Goal: Task Accomplishment & Management: Use online tool/utility

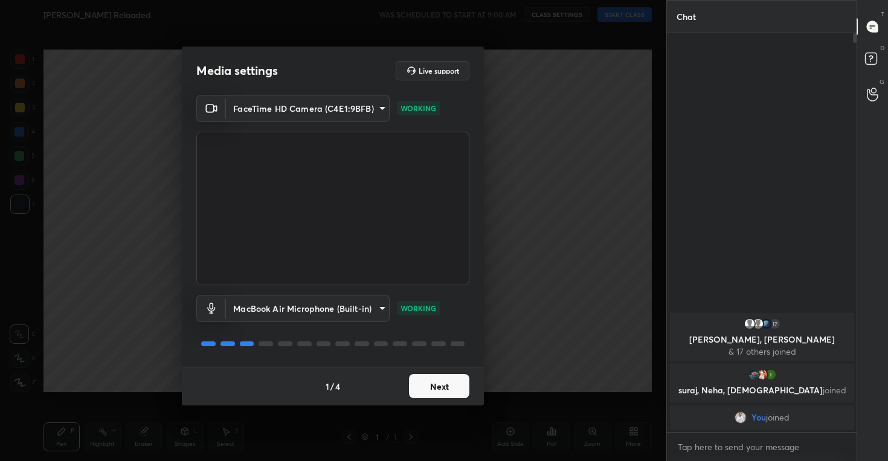
click at [424, 384] on button "Next" at bounding box center [439, 386] width 60 height 24
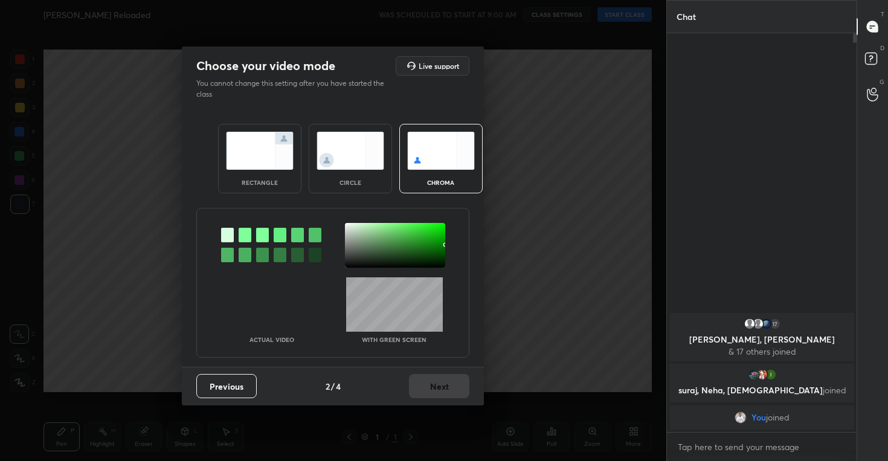
click at [353, 169] on img at bounding box center [350, 151] width 68 height 38
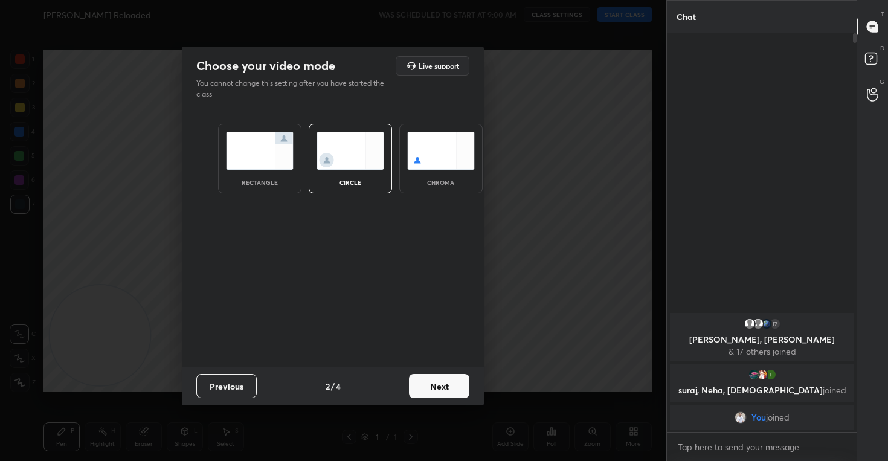
click at [422, 384] on button "Next" at bounding box center [439, 386] width 60 height 24
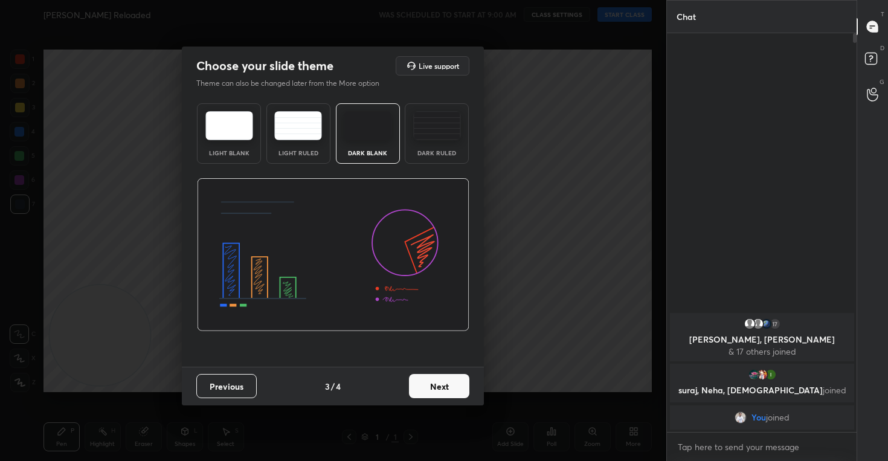
click at [432, 396] on button "Next" at bounding box center [439, 386] width 60 height 24
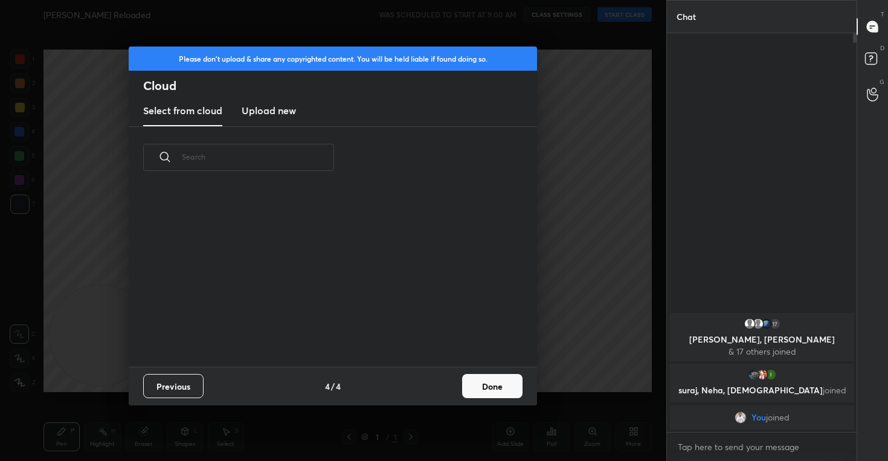
click at [274, 111] on h3 "Upload new" at bounding box center [269, 110] width 54 height 14
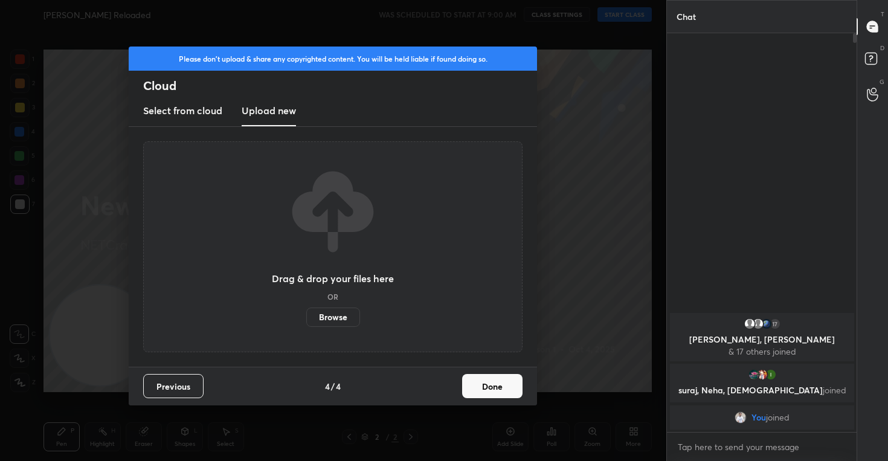
click at [330, 321] on label "Browse" at bounding box center [333, 316] width 54 height 19
click at [306, 321] on input "Browse" at bounding box center [306, 316] width 0 height 19
click at [505, 375] on button "Done" at bounding box center [492, 386] width 60 height 24
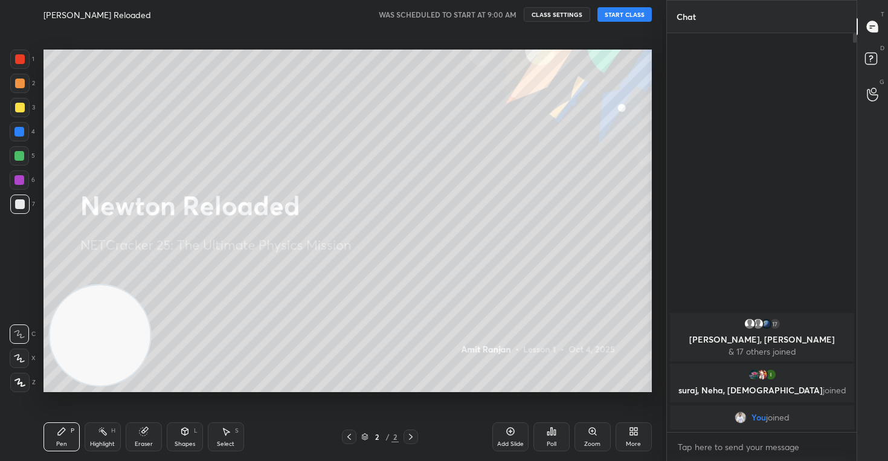
click at [631, 11] on button "START CLASS" at bounding box center [624, 14] width 54 height 14
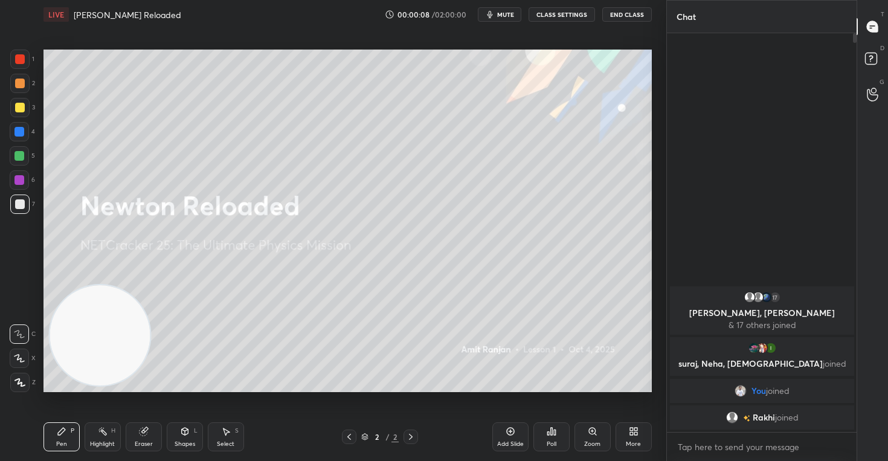
click at [635, 432] on icon at bounding box center [635, 433] width 3 height 3
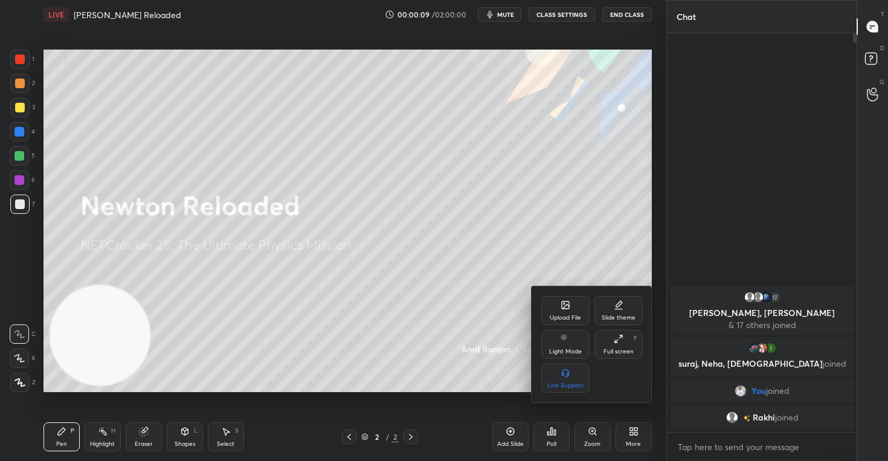
click at [574, 316] on div "Upload File" at bounding box center [565, 318] width 31 height 6
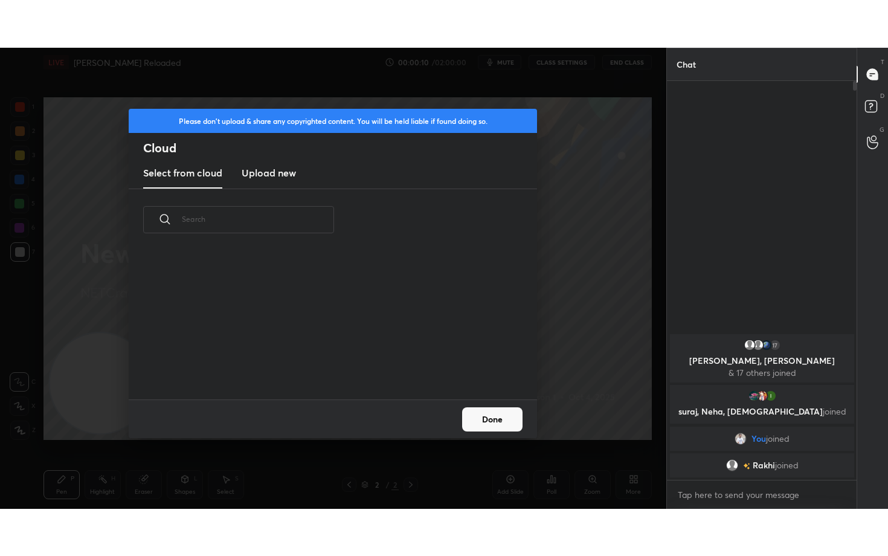
scroll to position [4, 7]
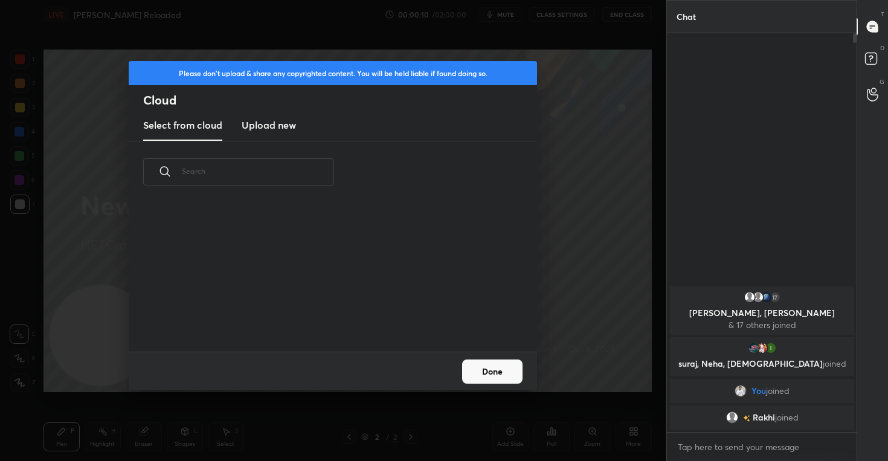
click at [277, 119] on h3 "Upload new" at bounding box center [269, 125] width 54 height 14
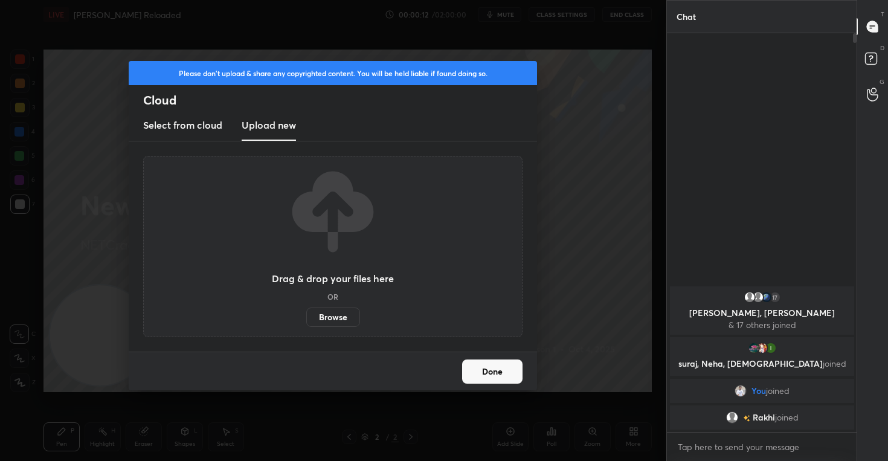
click at [338, 319] on label "Browse" at bounding box center [333, 316] width 54 height 19
click at [306, 319] on input "Browse" at bounding box center [306, 316] width 0 height 19
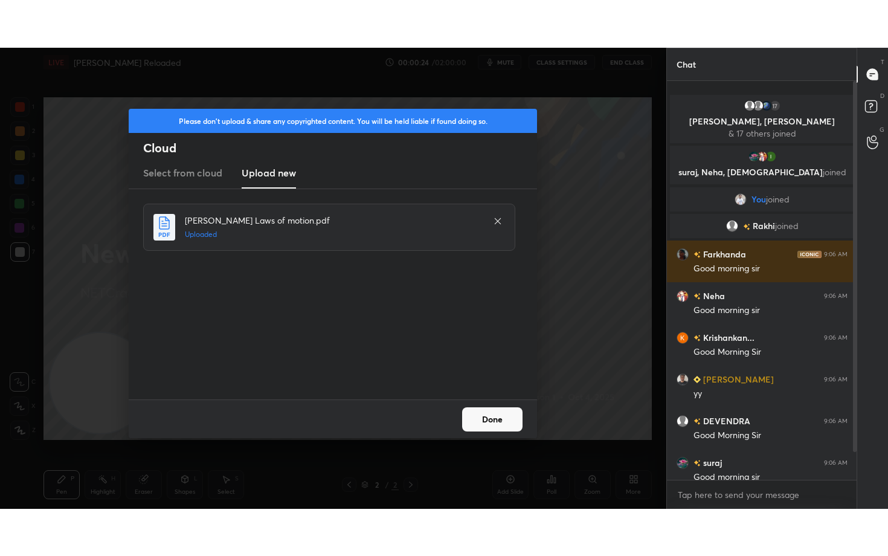
scroll to position [389, 186]
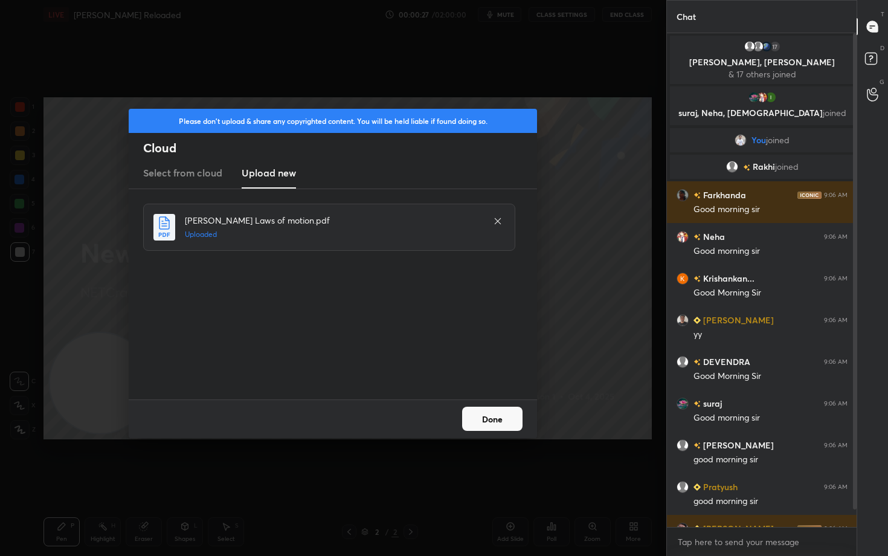
click at [483, 413] on button "Done" at bounding box center [492, 418] width 60 height 24
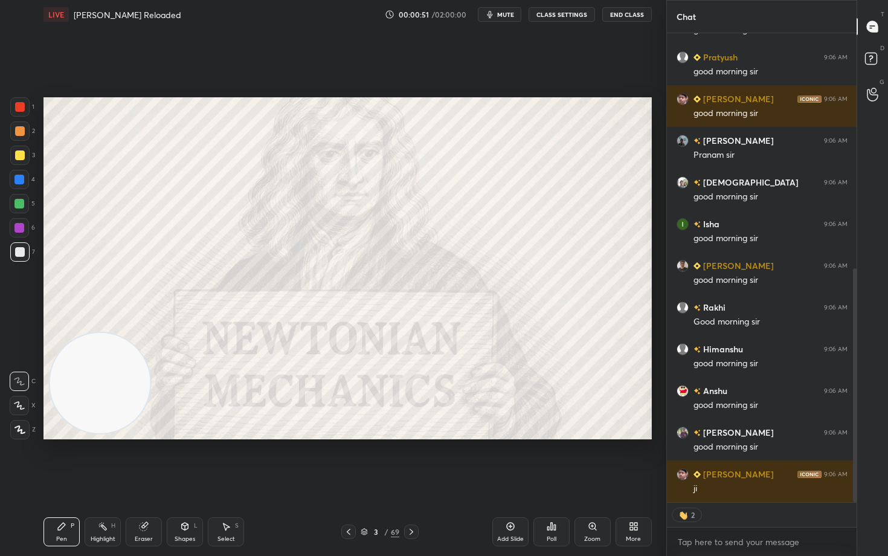
scroll to position [471, 0]
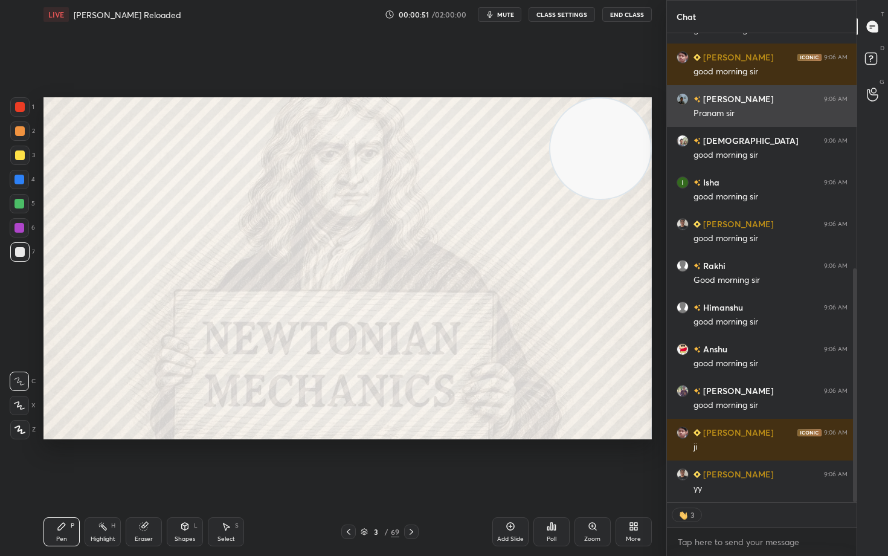
drag, startPoint x: 75, startPoint y: 402, endPoint x: 702, endPoint y: 109, distance: 692.0
click at [701, 109] on div "1 2 3 4 5 6 7 C X Z C X Z E E Erase all H H LIVE [PERSON_NAME] Reloaded 00:00:5…" at bounding box center [444, 278] width 888 height 556
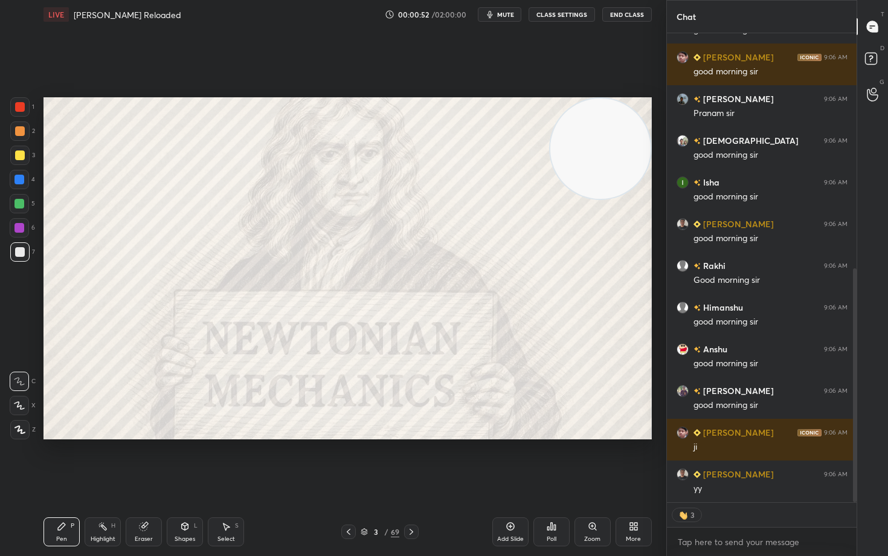
scroll to position [513, 0]
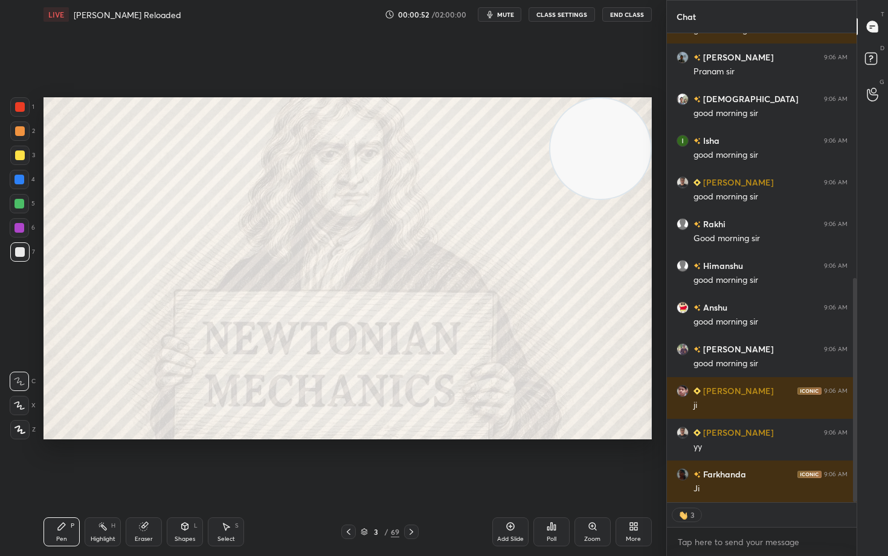
click at [551, 16] on button "CLASS SETTINGS" at bounding box center [561, 14] width 66 height 14
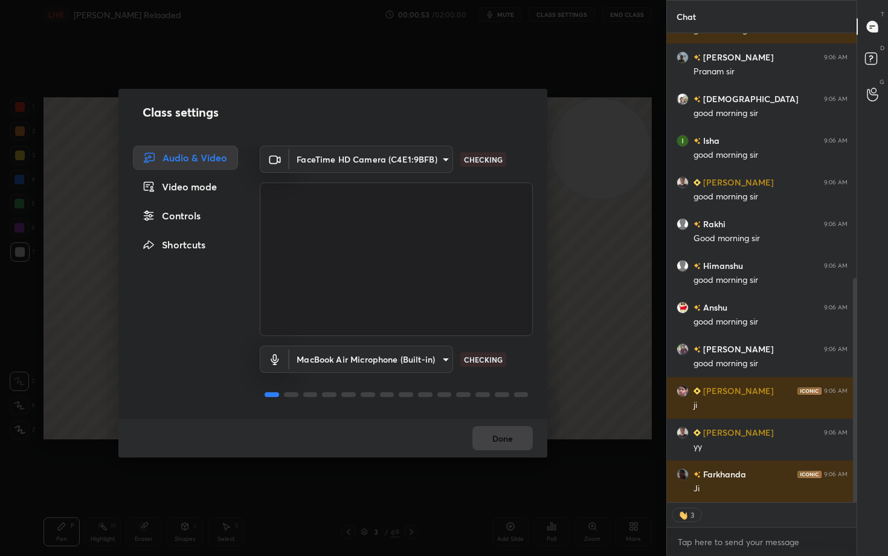
click at [174, 212] on div "Controls" at bounding box center [185, 216] width 105 height 24
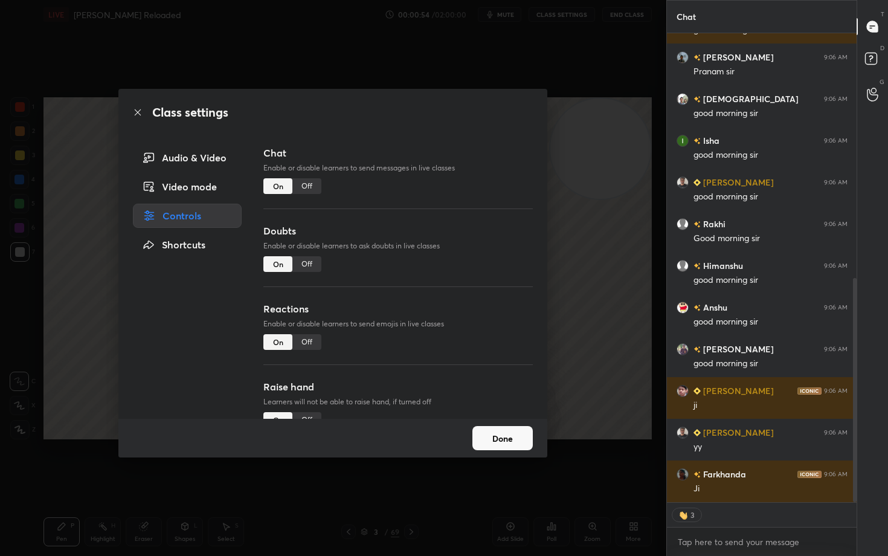
click at [301, 341] on div "Off" at bounding box center [306, 342] width 29 height 16
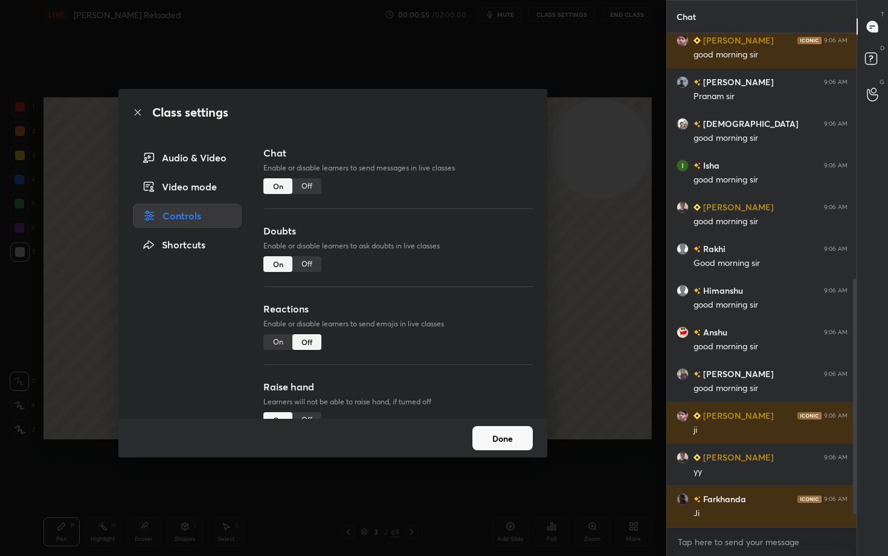
click at [503, 440] on button "Done" at bounding box center [502, 438] width 60 height 24
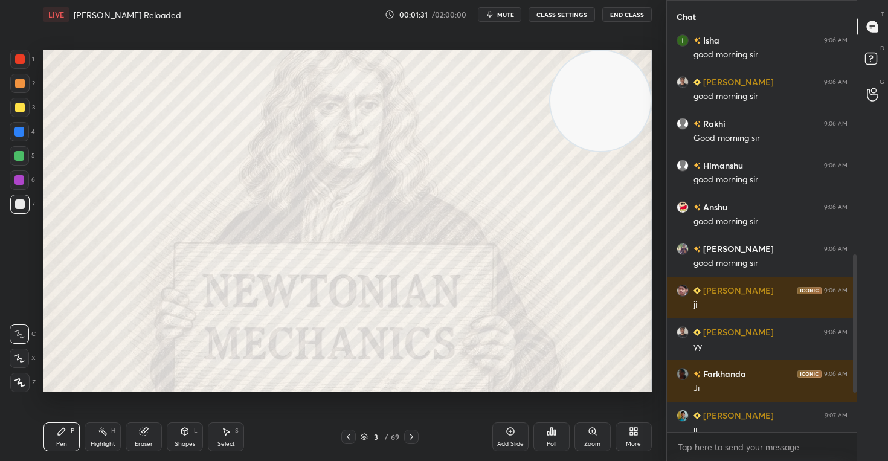
scroll to position [762, 0]
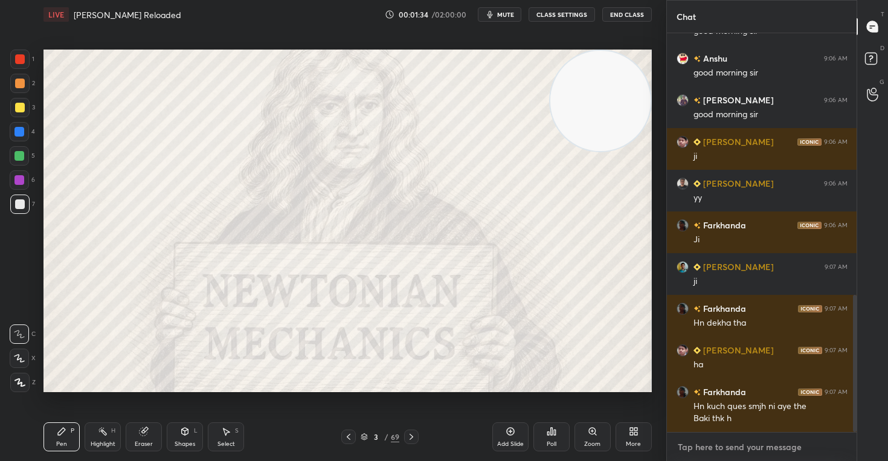
type textarea "x"
click at [715, 448] on textarea at bounding box center [761, 446] width 171 height 19
paste textarea "[URL][DOMAIN_NAME]"
type textarea "[URL][DOMAIN_NAME]"
type textarea "x"
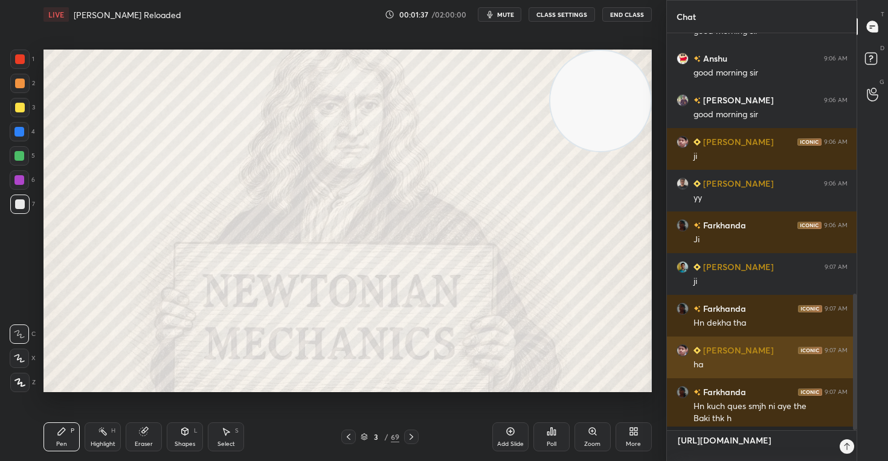
scroll to position [0, 0]
type textarea "[URL][DOMAIN_NAME]"
type textarea "x"
type textarea "[URL][DOMAIN_NAME] l"
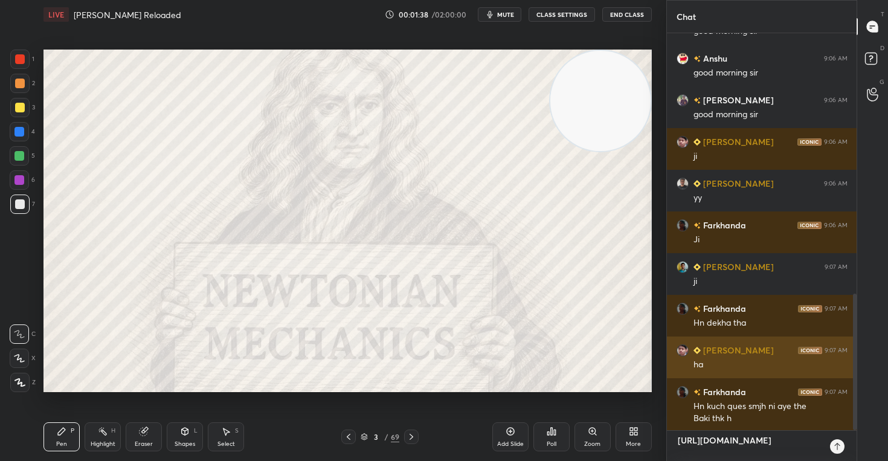
type textarea "x"
type textarea "[URL][DOMAIN_NAME] li"
type textarea "x"
type textarea "[URL][DOMAIN_NAME] liv"
type textarea "x"
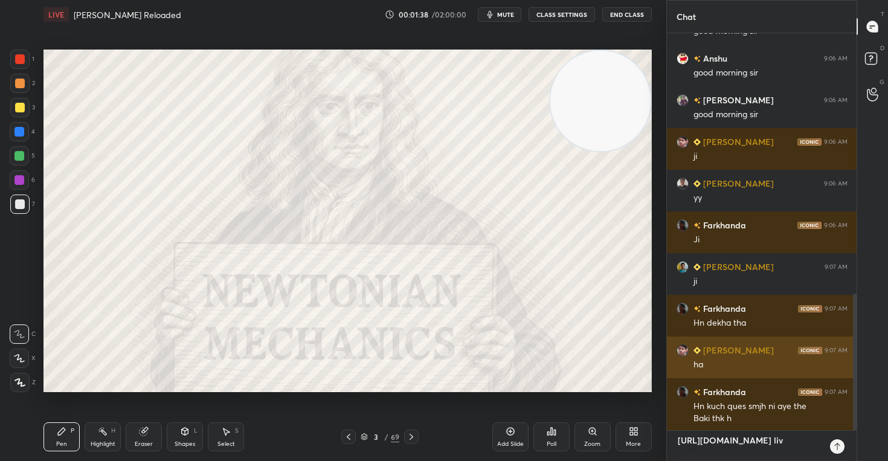
type textarea "[URL][DOMAIN_NAME] live"
type textarea "x"
type textarea "[URL][DOMAIN_NAME] live"
type textarea "x"
type textarea "[URL][DOMAIN_NAME] live t"
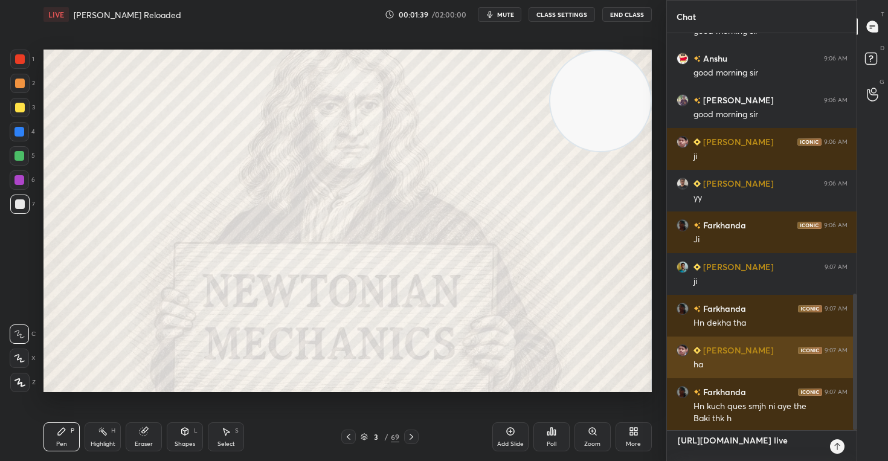
type textarea "x"
type textarea "[URL][DOMAIN_NAME] live to"
type textarea "x"
type textarea "[URL][DOMAIN_NAME] live [PERSON_NAME]"
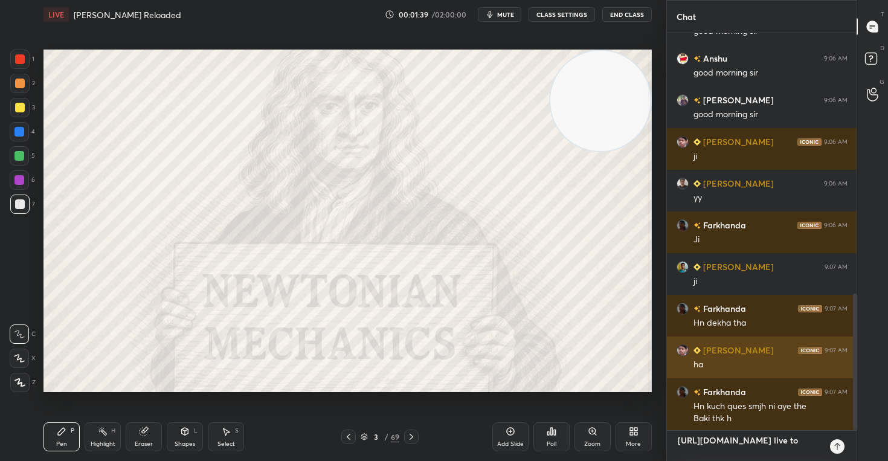
type textarea "x"
type textarea "[URL][DOMAIN_NAME] live toda"
type textarea "x"
type textarea "[URL][DOMAIN_NAME] live [DATE]"
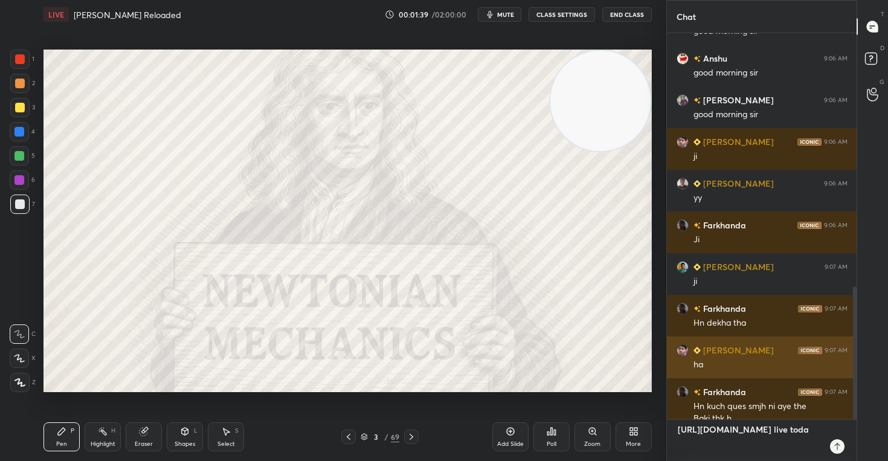
type textarea "x"
type textarea "[URL][DOMAIN_NAME] live [DATE]"
type textarea "x"
type textarea "[URL][DOMAIN_NAME] live [DATE] a"
type textarea "x"
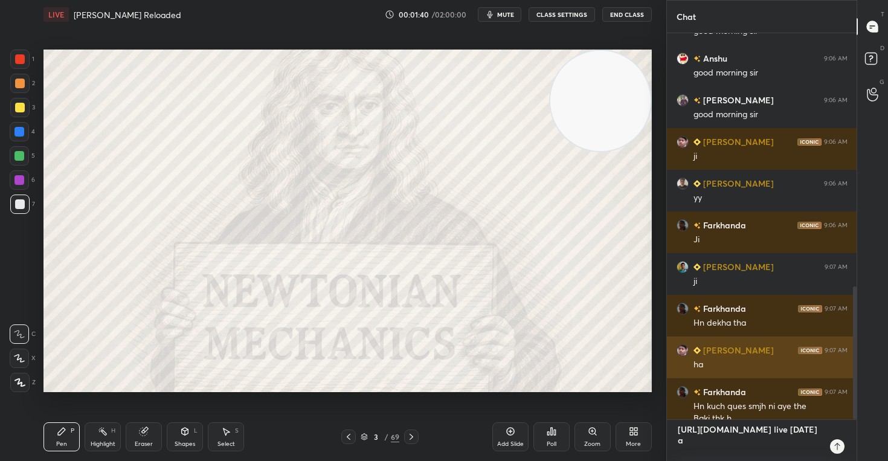
type textarea "[URL][DOMAIN_NAME] live [DATE] at"
type textarea "x"
type textarea "[URL][DOMAIN_NAME] live [DATE] at"
type textarea "x"
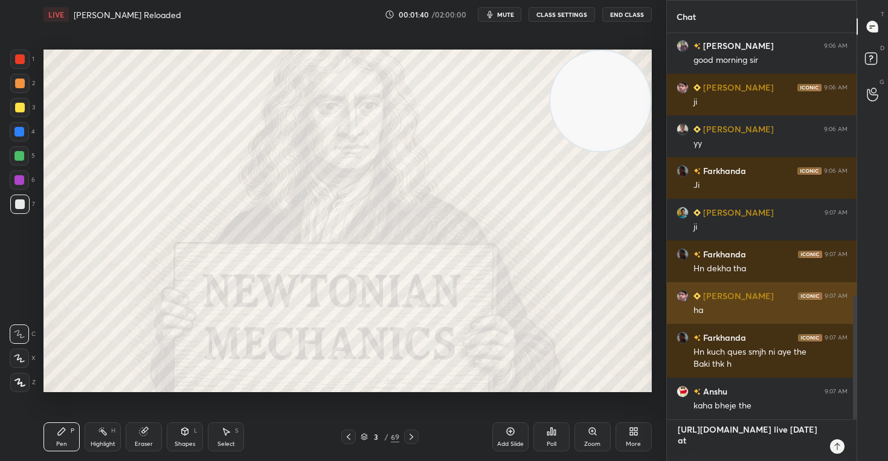
type textarea "[URL][DOMAIN_NAME] live [DATE] at 6"
type textarea "x"
type textarea "[URL][DOMAIN_NAME] live [DATE] at 6"
type textarea "x"
type textarea "[URL][DOMAIN_NAME] live [DATE] at 6 p"
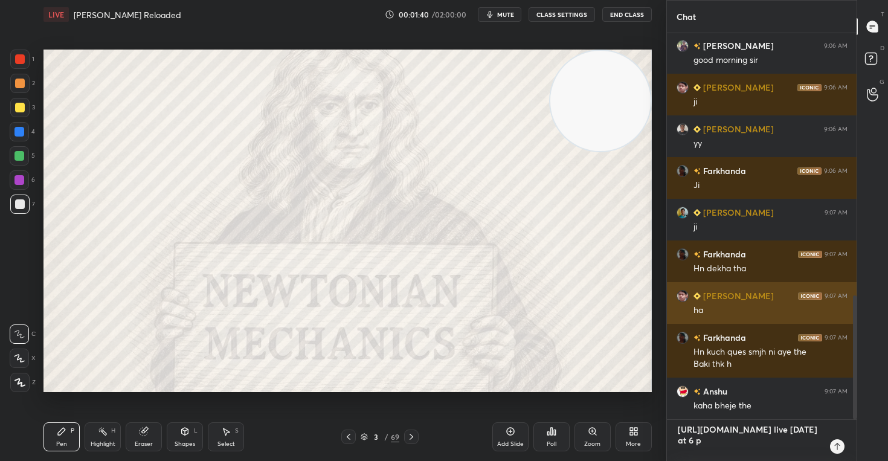
type textarea "x"
type textarea "[URL][DOMAIN_NAME] live [DATE] at 6 pm"
type textarea "x"
type textarea "[URL][DOMAIN_NAME] live [DATE] at 6 pm."
type textarea "x"
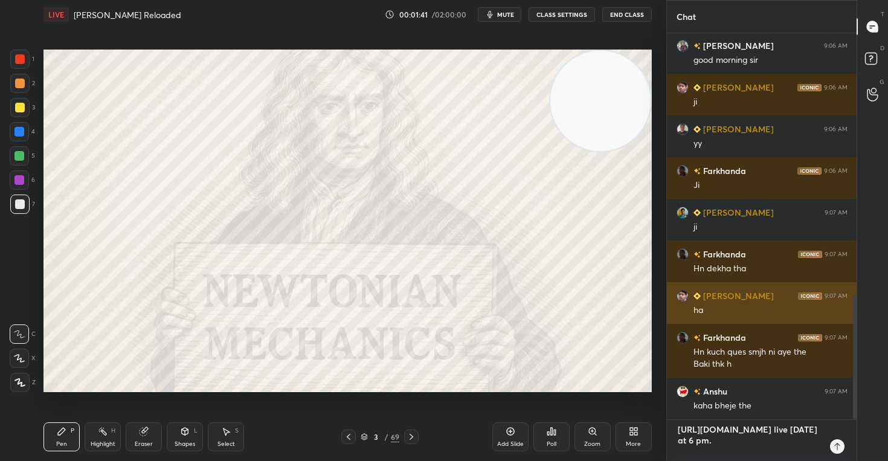
type textarea "[URL][DOMAIN_NAME] live [DATE] at 6 pm.."
type textarea "x"
type textarea "[URL][DOMAIN_NAME] live [DATE] at 6 pm.."
type textarea "x"
type textarea "[URL][DOMAIN_NAME] live [DATE] at 6 pm.. w"
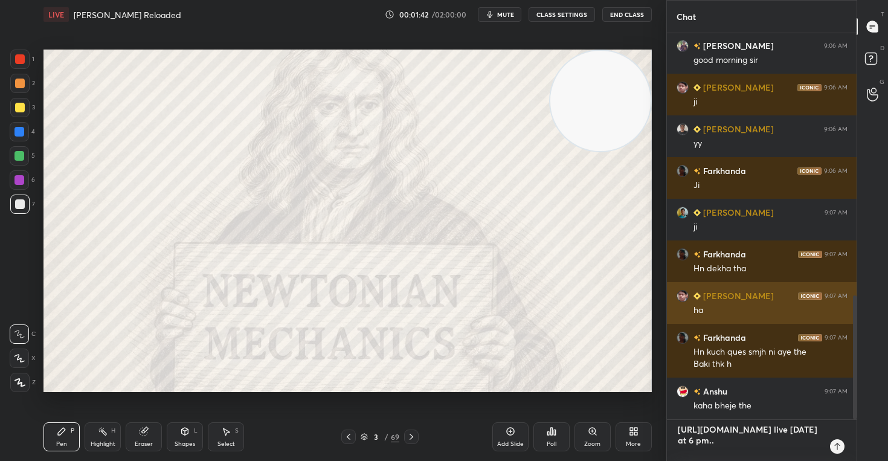
type textarea "x"
type textarea "[URL][DOMAIN_NAME] live [DATE] at 6 pm.. we"
type textarea "x"
type textarea "[URL][DOMAIN_NAME] live [DATE] at 6 pm.. we"
type textarea "x"
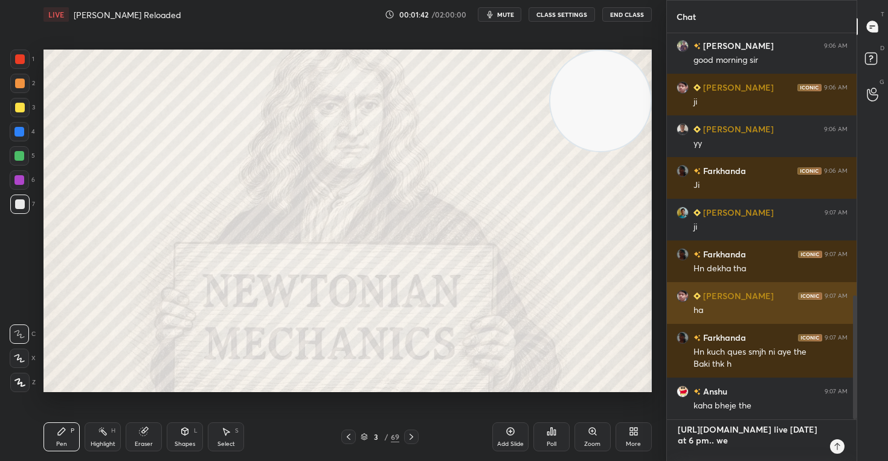
type textarea "[URL][DOMAIN_NAME] live [DATE] at 6 pm.. we w"
type textarea "x"
type textarea "[URL][DOMAIN_NAME] live [DATE] at 6 pm.. we wi"
type textarea "x"
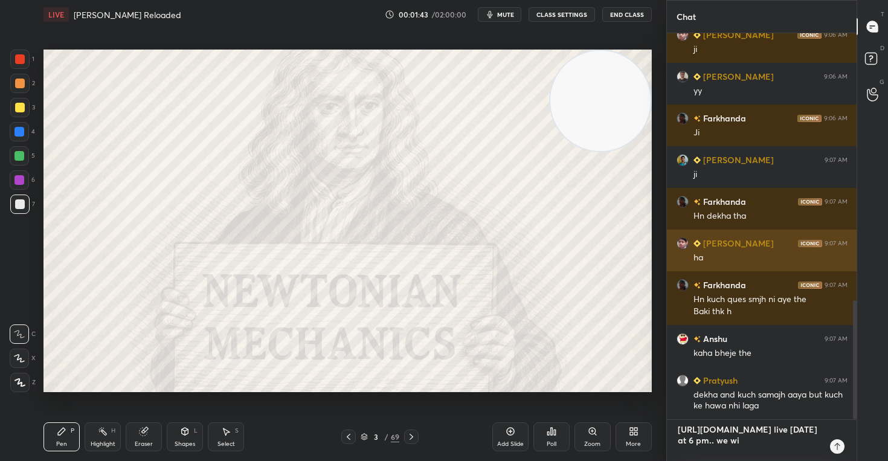
type textarea "[URL][DOMAIN_NAME] live [DATE] at 6 pm.. we wil"
type textarea "x"
type textarea "[URL][DOMAIN_NAME] live [DATE] at 6 pm.. we will"
type textarea "x"
type textarea "[URL][DOMAIN_NAME] live [DATE] at 6 pm.. we will"
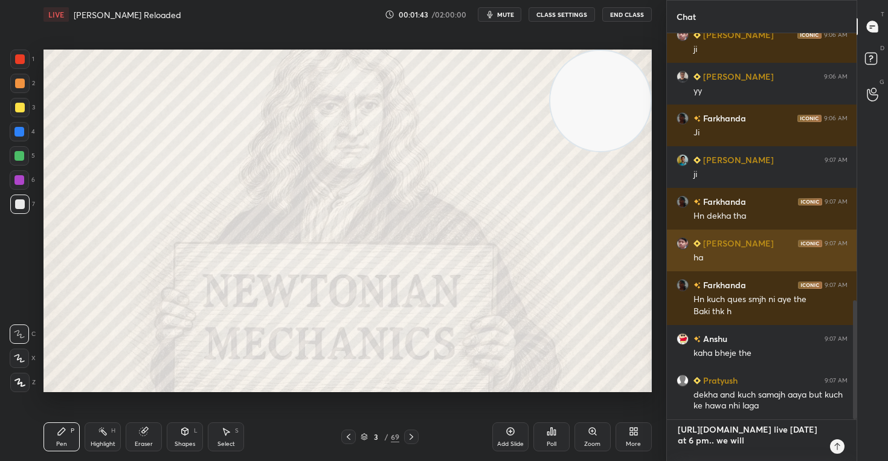
type textarea "x"
type textarea "[URL][DOMAIN_NAME] live [DATE] at 6 pm.. we will b"
type textarea "x"
type textarea "[URL][DOMAIN_NAME] live [DATE] at 6 pm.. we will be"
type textarea "x"
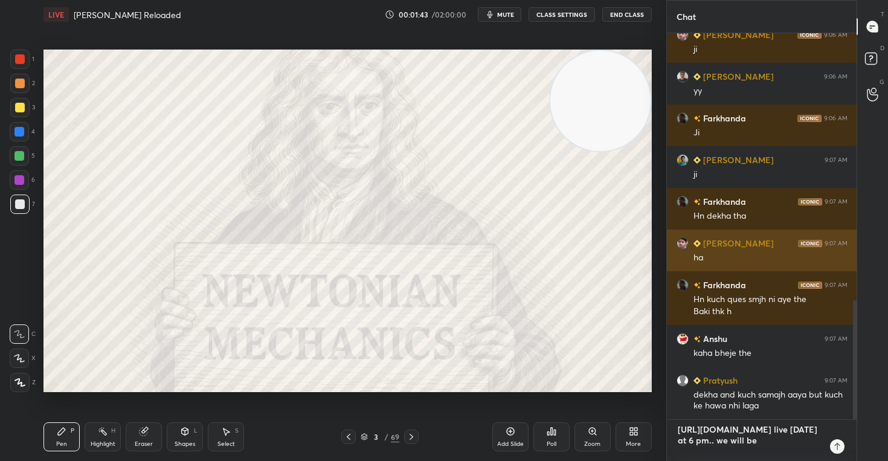
type textarea "[URL][DOMAIN_NAME] live [DATE] at 6 pm.. we will be"
type textarea "x"
type textarea "[URL][DOMAIN_NAME] live [DATE] at 6 pm.. we will be d"
type textarea "x"
type textarea "[URL][DOMAIN_NAME] live [DATE] at 6 pm.. we will be di"
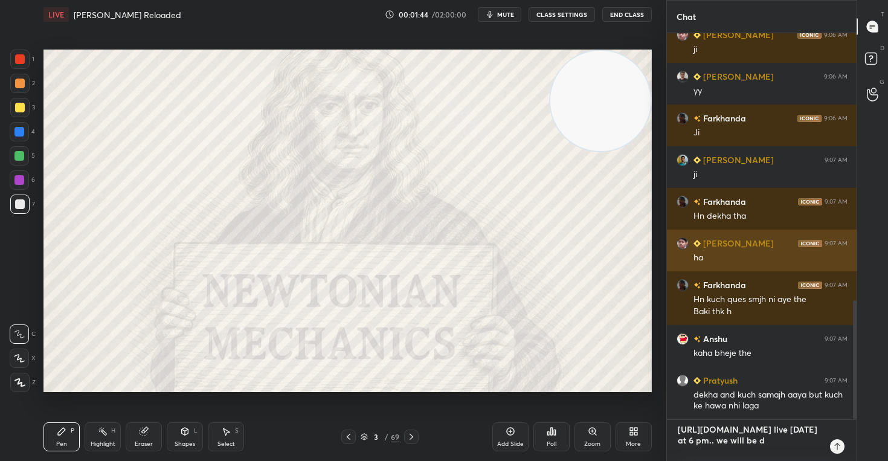
type textarea "x"
type textarea "[URL][DOMAIN_NAME] live [DATE] at 6 pm.. we will be dis"
type textarea "x"
type textarea "[URL][DOMAIN_NAME] live [DATE] at 6 pm.. we will be disc"
type textarea "x"
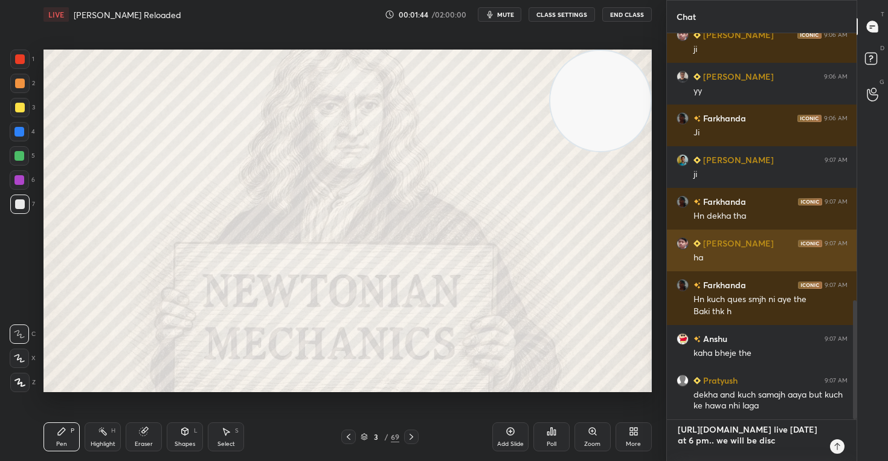
type textarea "[URL][DOMAIN_NAME] live [DATE] at 6 pm.. we will be discu"
type textarea "x"
type textarea "[URL][DOMAIN_NAME] live [DATE] at 6 pm.. we will be discus"
type textarea "x"
type textarea "[URL][DOMAIN_NAME] live [DATE] at 6 pm.. we will be discuss"
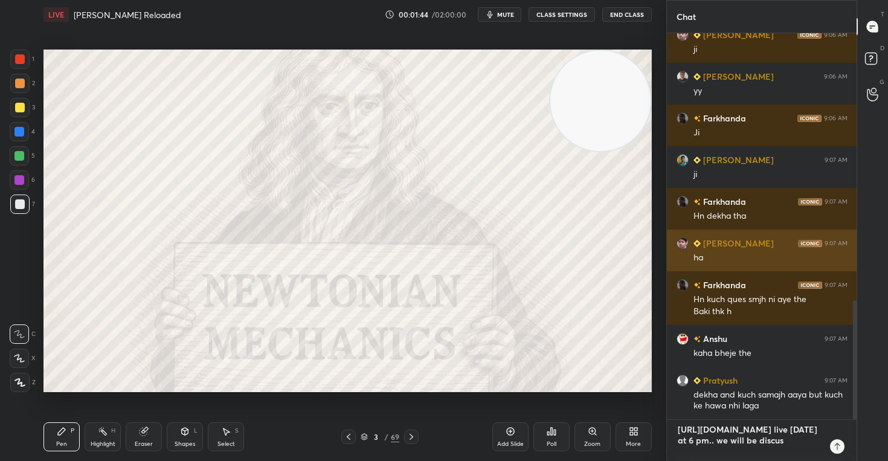
type textarea "x"
type textarea "[URL][DOMAIN_NAME] live [DATE] at 6 pm.. we will be discussi"
type textarea "x"
type textarea "[URL][DOMAIN_NAME] live [DATE] at 6 pm.. we will be discussin"
type textarea "x"
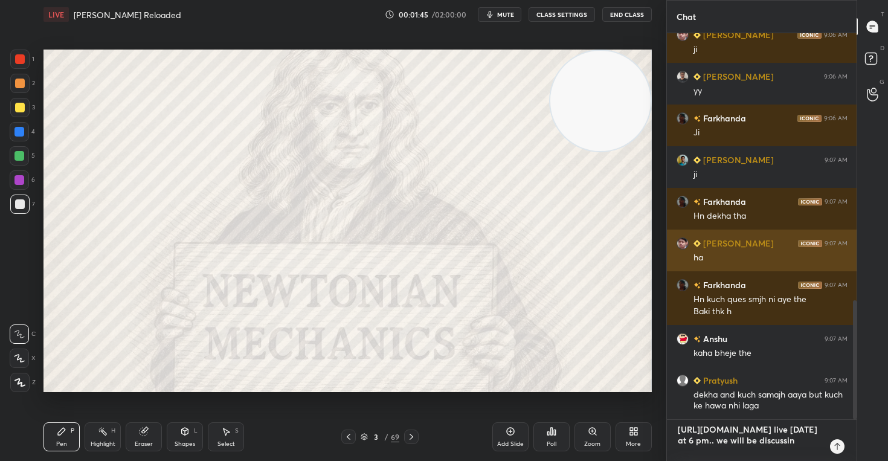
type textarea "[URL][DOMAIN_NAME] live [DATE] at 6 pm.. we will be discussing"
type textarea "x"
type textarea "[URL][DOMAIN_NAME] live [DATE] at 6 pm.. we will be discussing"
type textarea "x"
type textarea "[URL][DOMAIN_NAME] live [DATE] at 6 pm.. we will be discussing s"
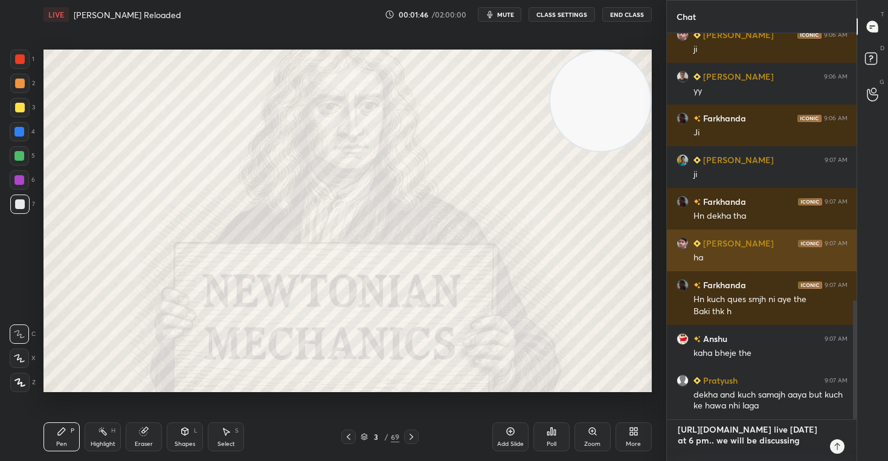
type textarea "x"
type textarea "[URL][DOMAIN_NAME] live [DATE] at 6 pm.. we will be discussing so"
type textarea "x"
type textarea "[URL][DOMAIN_NAME] live [DATE] at 6 pm.. we will be discussing som"
type textarea "x"
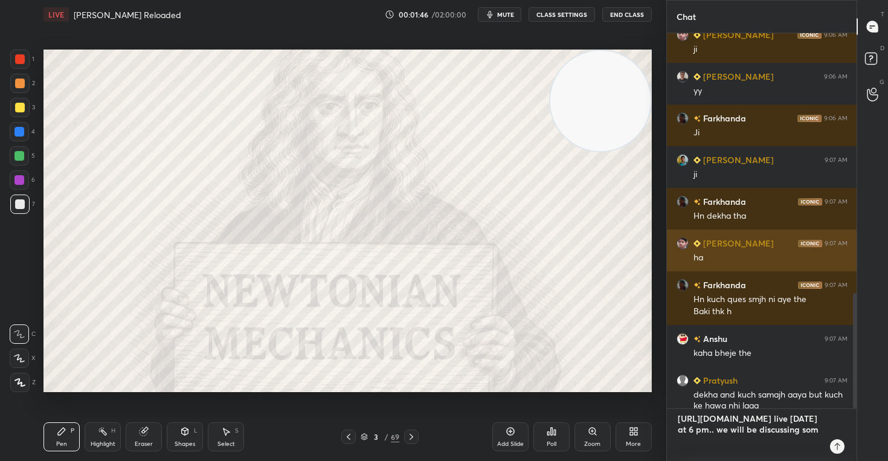
type textarea "[URL][DOMAIN_NAME] live [DATE] at 6 pm.. we will be discussing some"
type textarea "x"
type textarea "[URL][DOMAIN_NAME] live [DATE] at 6 pm.. we will be discussing somem"
type textarea "x"
type textarea "[URL][DOMAIN_NAME] live [DATE] at 6 pm.. we will be discussing some"
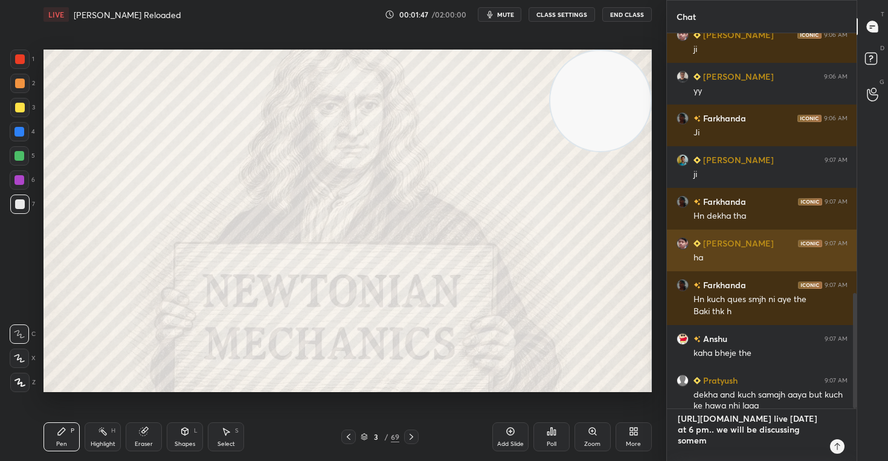
type textarea "x"
type textarea "[URL][DOMAIN_NAME] live [DATE] at 6 pm.. we will be discussing some"
type textarea "x"
type textarea "[URL][DOMAIN_NAME] live [DATE] at 6 pm.. we will be discussing some m"
type textarea "x"
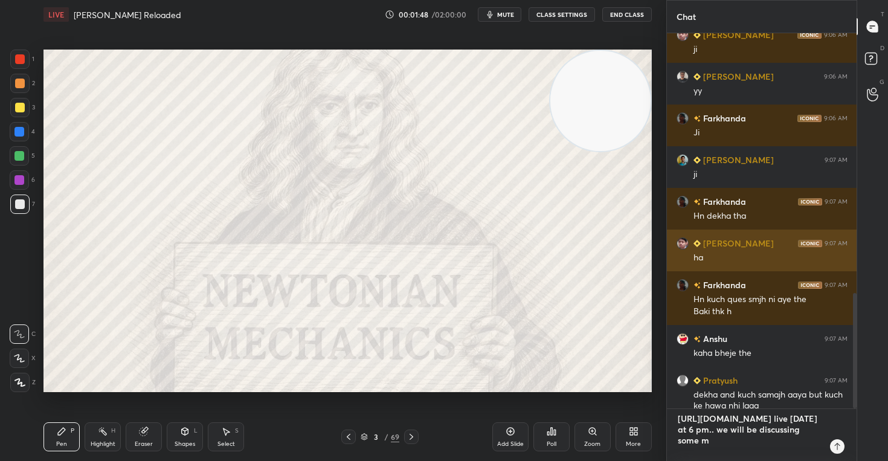
type textarea "[URL][DOMAIN_NAME] live [DATE] at 6 pm.. we will be discussing some mc"
type textarea "x"
type textarea "[URL][DOMAIN_NAME] live [DATE] at 6 pm.. we will be discussing some mcq"
type textarea "x"
type textarea "[URL][DOMAIN_NAME] live [DATE] at 6 pm.. we will be discussing some mcq"
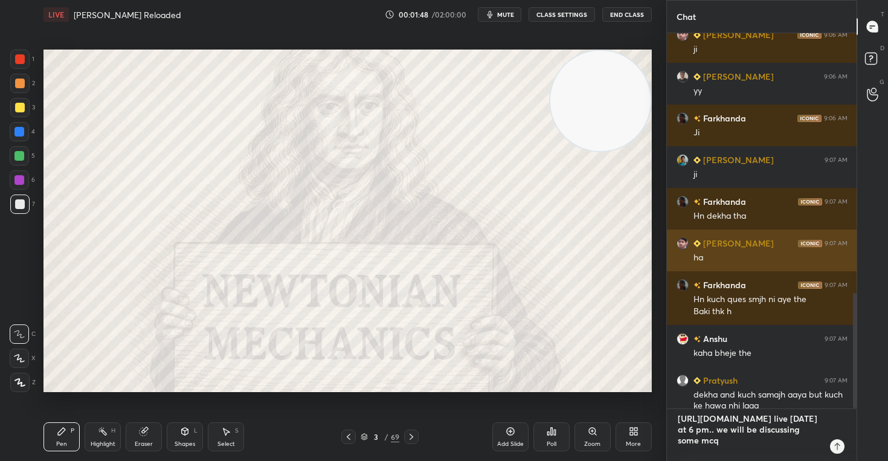
type textarea "x"
type textarea "[URL][DOMAIN_NAME] live [DATE] at 6 pm.. we will be discussing some mcq p"
type textarea "x"
type textarea "[URL][DOMAIN_NAME] live [DATE] at 6 pm.. we will be discussing some mcq pr"
type textarea "x"
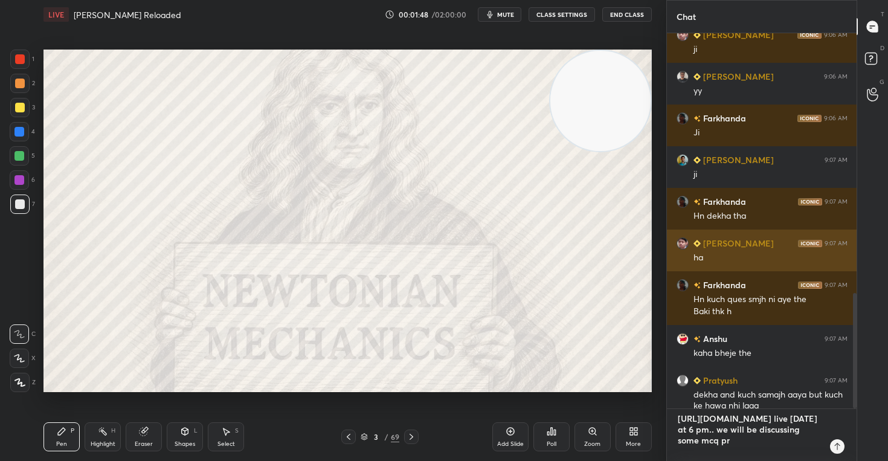
type textarea "[URL][DOMAIN_NAME] live [DATE] at 6 pm.. we will be discussing some mcq pro"
type textarea "x"
type textarea "[URL][DOMAIN_NAME] live [DATE] at 6 pm.. we will be discussing some mcq prob"
type textarea "x"
type textarea "[URL][DOMAIN_NAME] live [DATE] at 6 pm.. we will be discussing some mcq probl"
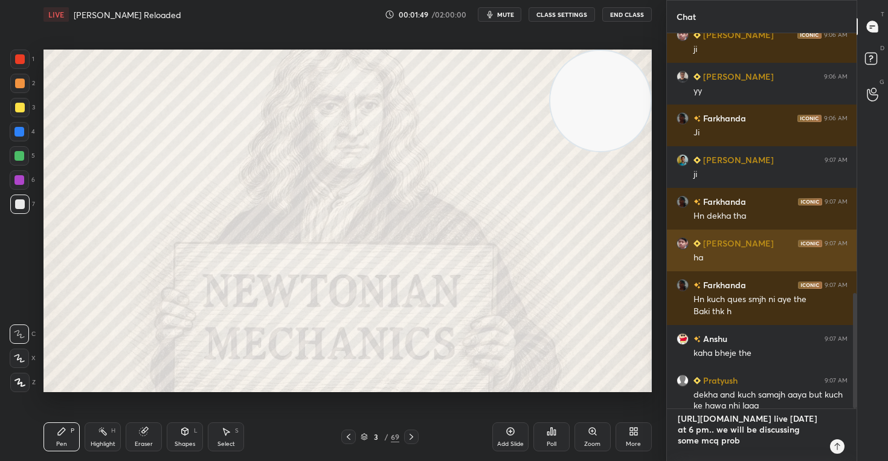
type textarea "x"
type textarea "[URL][DOMAIN_NAME] live [DATE] at 6 pm.. we will be discussing some mcq proble"
type textarea "x"
type textarea "[URL][DOMAIN_NAME] live [DATE] at 6 pm.. we will be discussing some mcq problem"
type textarea "x"
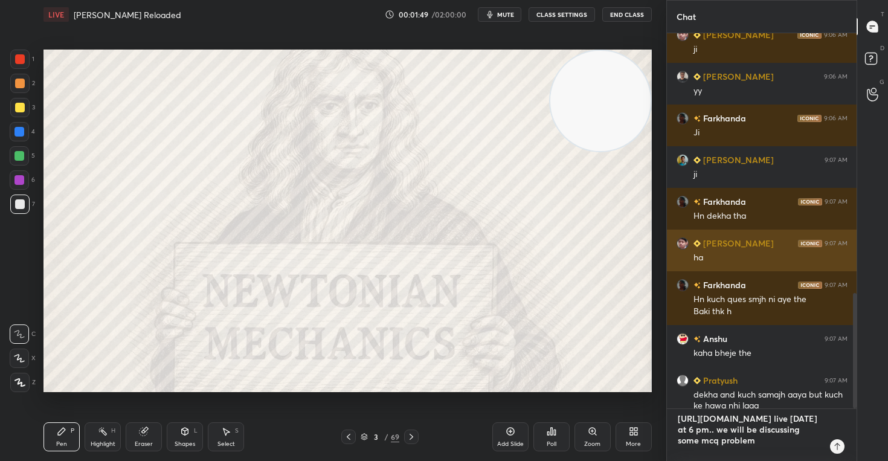
type textarea "[URL][DOMAIN_NAME] live [DATE] at 6 pm.. we will be discussing some mcq problems"
type textarea "x"
type textarea "[URL][DOMAIN_NAME] live [DATE] at 6 pm.. we will be discussing some mcq problems"
type textarea "x"
type textarea "[URL][DOMAIN_NAME] live [DATE] at 6 pm.. we will be discussing some mcq problems"
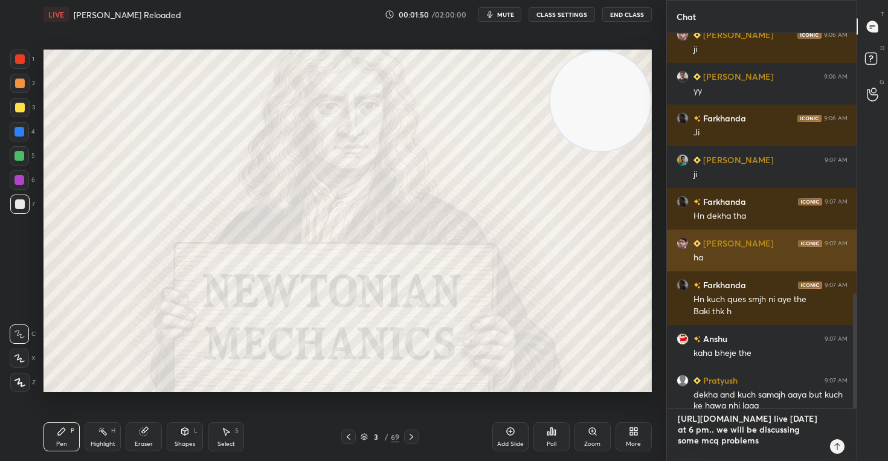
type textarea "x"
type textarea "[URL][DOMAIN_NAME] live [DATE] at 6 pm.. we will be discussing some mcq problem"
type textarea "x"
type textarea "[URL][DOMAIN_NAME] live [DATE] at 6 pm.. we will be discussing some mcq proble"
type textarea "x"
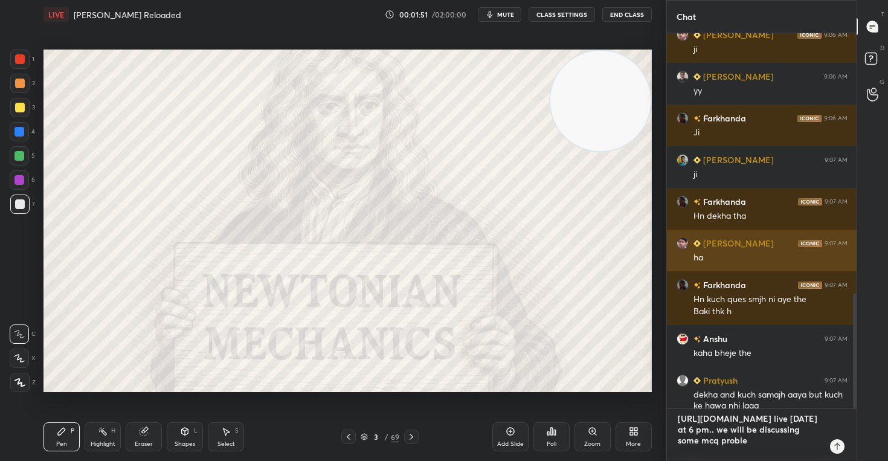
type textarea "[URL][DOMAIN_NAME] live [DATE] at 6 pm.. we will be discussing some mcq probl"
type textarea "x"
type textarea "[URL][DOMAIN_NAME] live [DATE] at 6 pm.. we will be discussing some mcq prob"
type textarea "x"
type textarea "[URL][DOMAIN_NAME] live [DATE] at 6 pm.. we will be discussing some mcq pro"
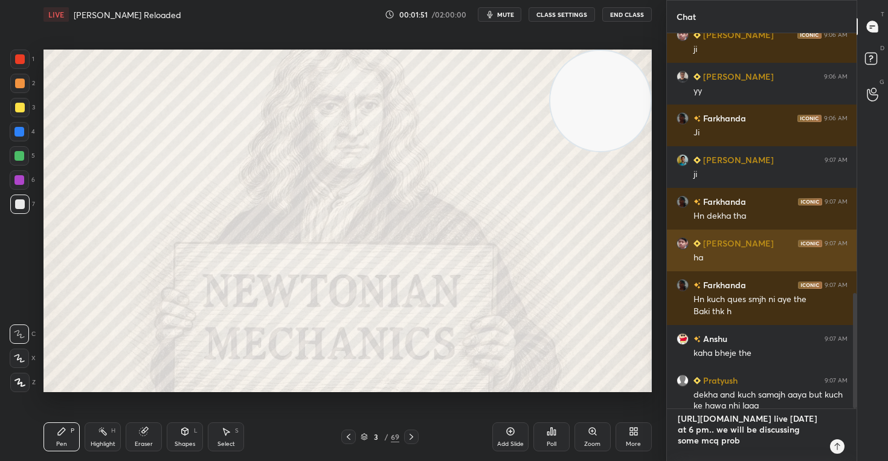
type textarea "x"
type textarea "[URL][DOMAIN_NAME] live [DATE] at 6 pm.. we will be discussing some mcq pr"
type textarea "x"
type textarea "[URL][DOMAIN_NAME] live [DATE] at 6 pm.. we will be discussing some mcq p"
type textarea "x"
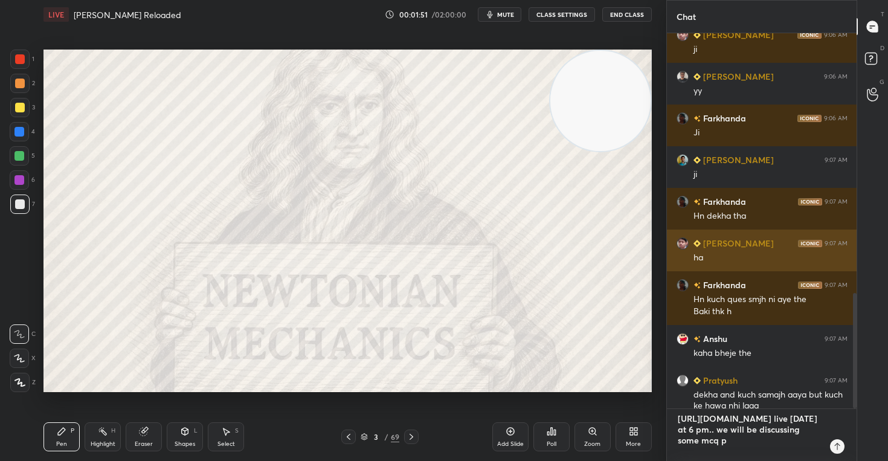
type textarea "[URL][DOMAIN_NAME] live [DATE] at 6 pm.. we will be discussing some mcq"
type textarea "x"
type textarea "[URL][DOMAIN_NAME] live [DATE] at 6 pm.. we will be discussing some mcq"
type textarea "x"
type textarea "[URL][DOMAIN_NAME] live [DATE] at 6 pm.. we will be discussing some mc"
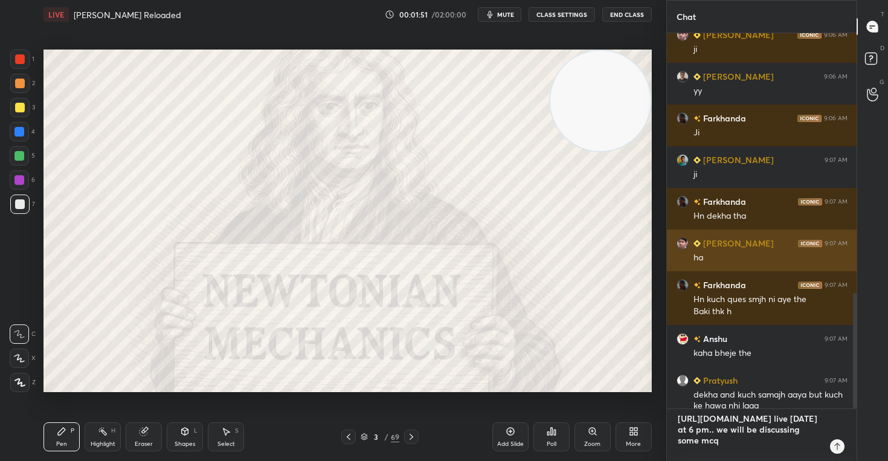
type textarea "x"
type textarea "[URL][DOMAIN_NAME] live [DATE] at 6 pm.. we will be discussing some m"
type textarea "x"
type textarea "[URL][DOMAIN_NAME] live [DATE] at 6 pm.. we will be discussing some"
type textarea "x"
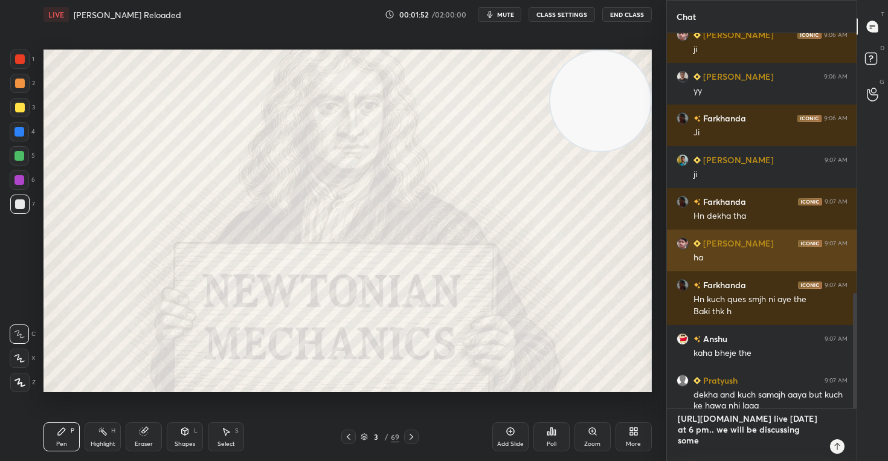
type textarea "[URL][DOMAIN_NAME] live [DATE] at 6 pm.. we will be discussing some"
type textarea "x"
type textarea "[URL][DOMAIN_NAME] live [DATE] at 6 pm.. we will be discussing som"
type textarea "x"
type textarea "[URL][DOMAIN_NAME] live [DATE] at 6 pm.. we will be discussing so"
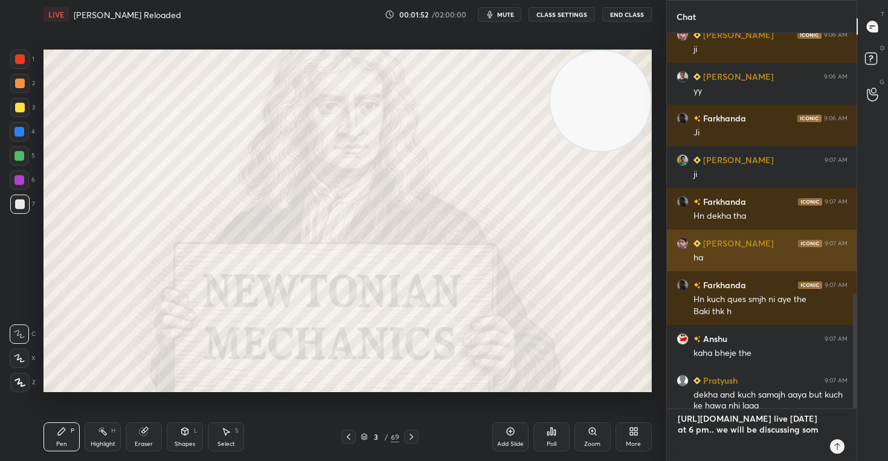
type textarea "x"
type textarea "[URL][DOMAIN_NAME] live [DATE] at 6 pm.. we will be discussing s"
type textarea "x"
type textarea "[URL][DOMAIN_NAME] live [DATE] at 6 pm.. we will be discussing"
type textarea "x"
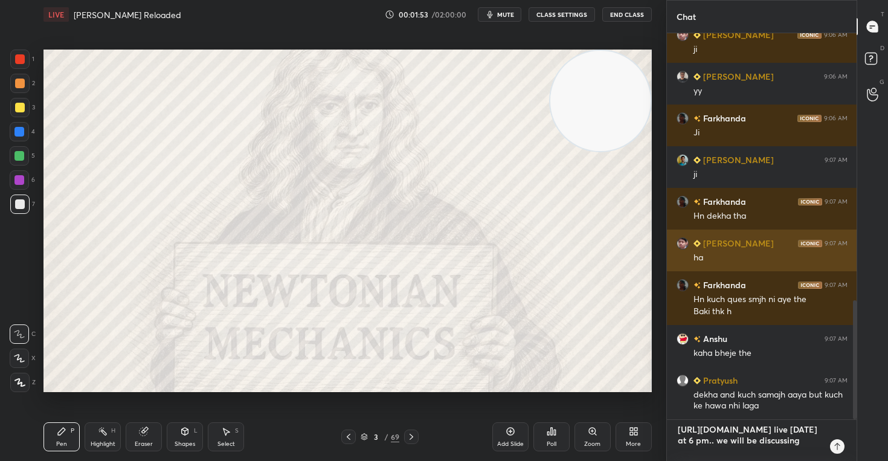
type textarea "[URL][DOMAIN_NAME] live [DATE] at 6 pm.. we will be discussing M"
type textarea "x"
type textarea "[URL][DOMAIN_NAME] live [DATE] at 6 pm.. we will be discussing Mi"
type textarea "x"
type textarea "[URL][DOMAIN_NAME] live [DATE] at 6 pm.. we will be discussing Mil"
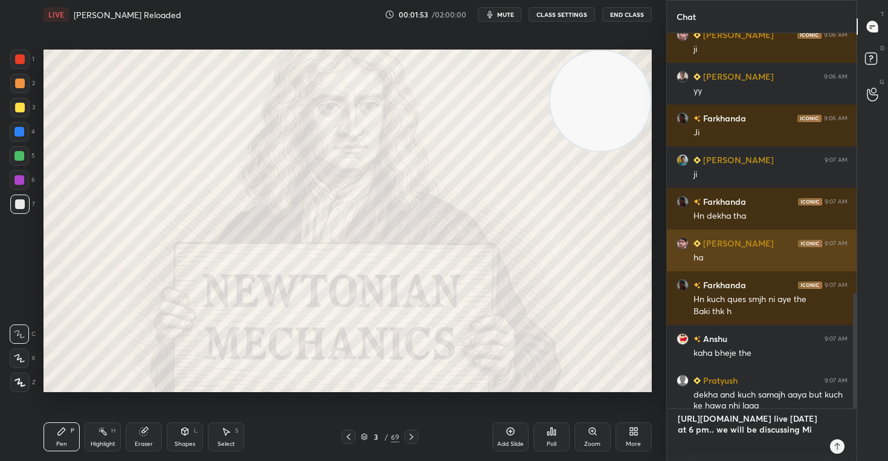
type textarea "x"
type textarea "[URL][DOMAIN_NAME] live [DATE] at 6 pm.. we will be discussing Mill"
type textarea "x"
type textarea "[URL][DOMAIN_NAME] live [DATE] at 6 pm.. we will be discussing Mille"
type textarea "x"
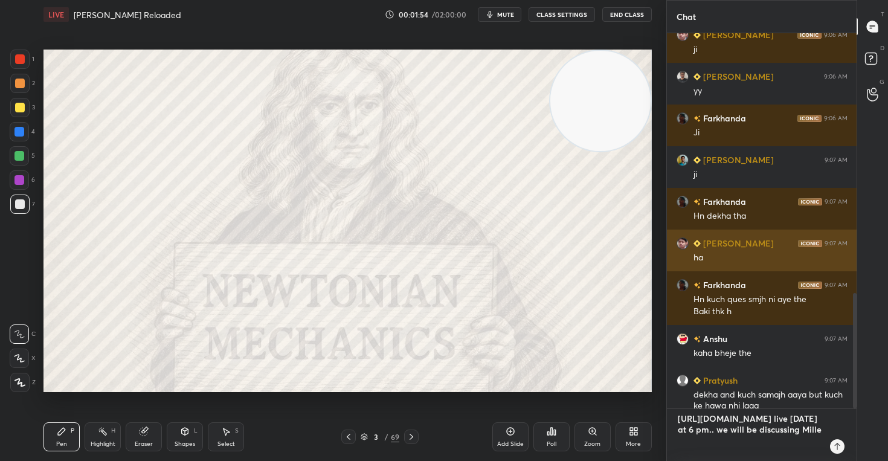
type textarea "[URL][DOMAIN_NAME] live [DATE] at 6 pm.. we will be discussing [PERSON_NAME]"
type textarea "x"
type textarea "[URL][DOMAIN_NAME] live [DATE] at 6 pm.. we will be discussing [PERSON_NAME]"
type textarea "x"
type textarea "[URL][DOMAIN_NAME] live [DATE] at 6 pm.. we will be discussing [PERSON_NAME] i"
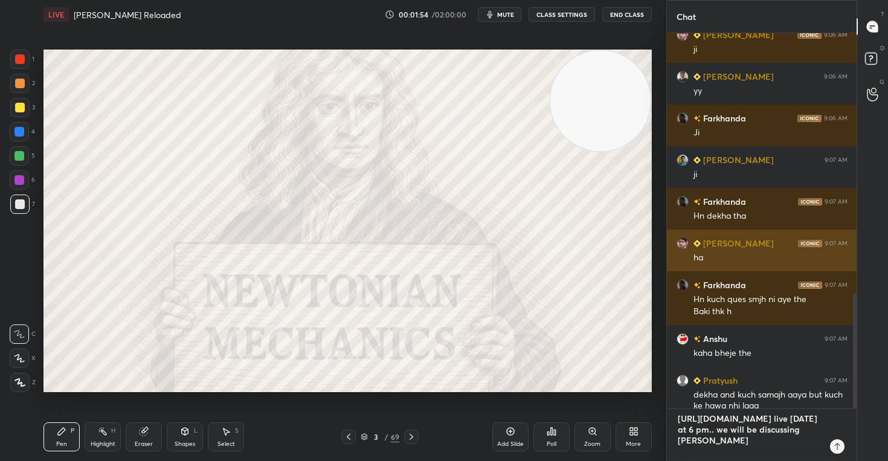
type textarea "x"
type textarea "[URL][DOMAIN_NAME] live [DATE] at 6 pm.. we will be discussing [PERSON_NAME] in"
type textarea "x"
type textarea "[URL][DOMAIN_NAME] live [DATE] at 6 pm.. we will be discussing [PERSON_NAME] ind"
type textarea "x"
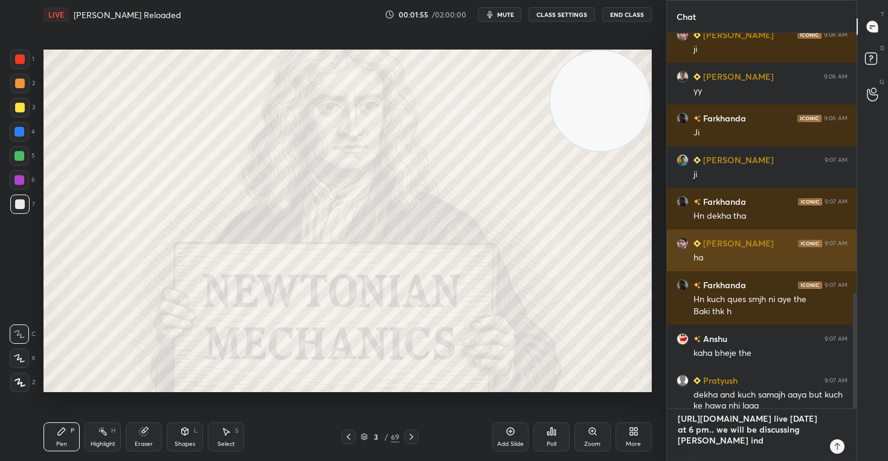
type textarea "[URL][DOMAIN_NAME] live [DATE] at 6 pm.. we will be discussing [PERSON_NAME] in…"
type textarea "x"
type textarea "[URL][DOMAIN_NAME] live [DATE] at 6 pm.. we will be discussing [PERSON_NAME] in…"
type textarea "x"
type textarea "[URL][DOMAIN_NAME] live [DATE] at 6 pm.. we will be discussing [PERSON_NAME] in…"
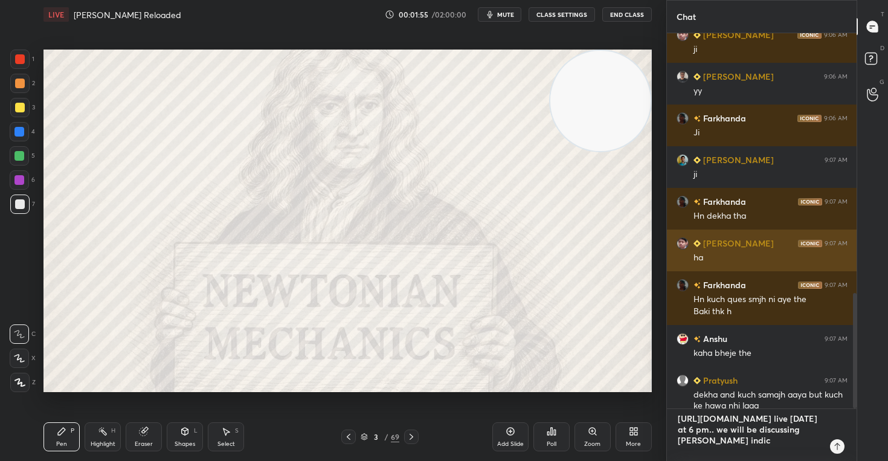
type textarea "x"
type textarea "[URL][DOMAIN_NAME] live [DATE] at 6 pm.. we will be discussing [PERSON_NAME] in…"
type textarea "x"
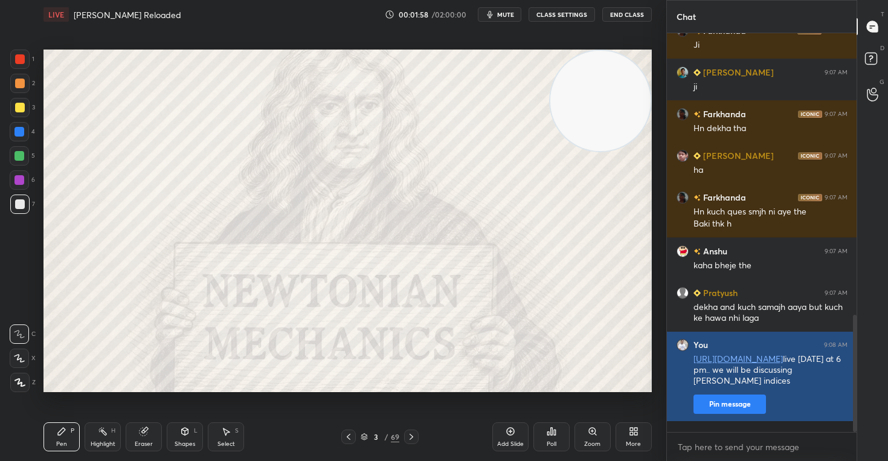
type textarea "x"
click at [738, 414] on button "Pin message" at bounding box center [729, 403] width 72 height 19
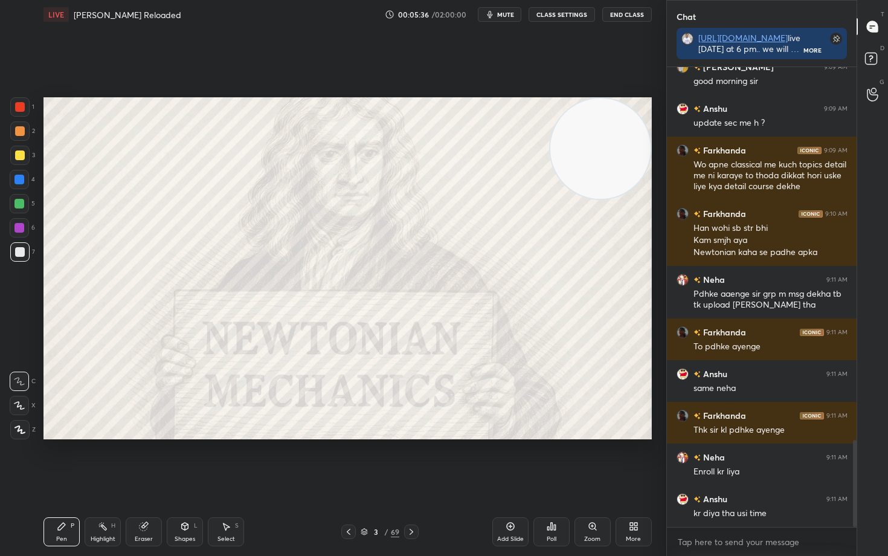
scroll to position [1974, 0]
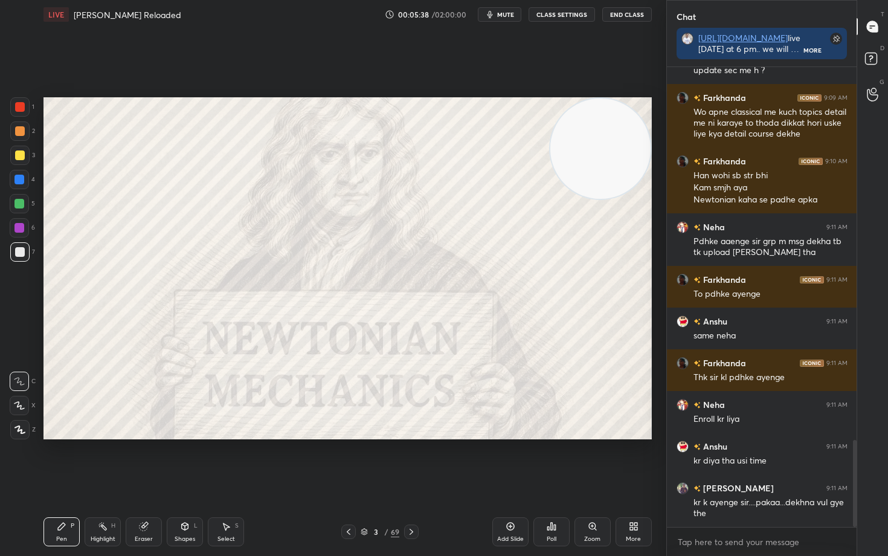
drag, startPoint x: 18, startPoint y: 156, endPoint x: 21, endPoint y: 162, distance: 7.1
click at [18, 156] on div at bounding box center [20, 155] width 10 height 10
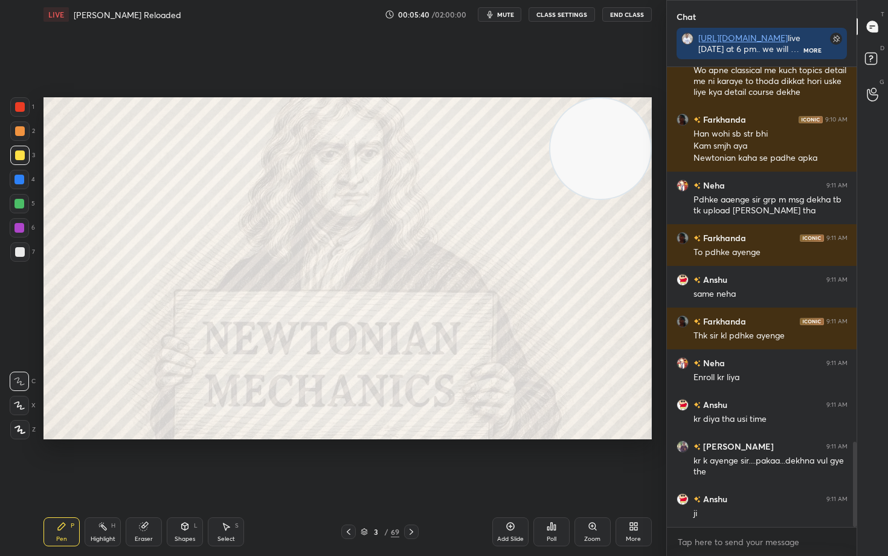
click at [507, 460] on icon at bounding box center [511, 526] width 10 height 10
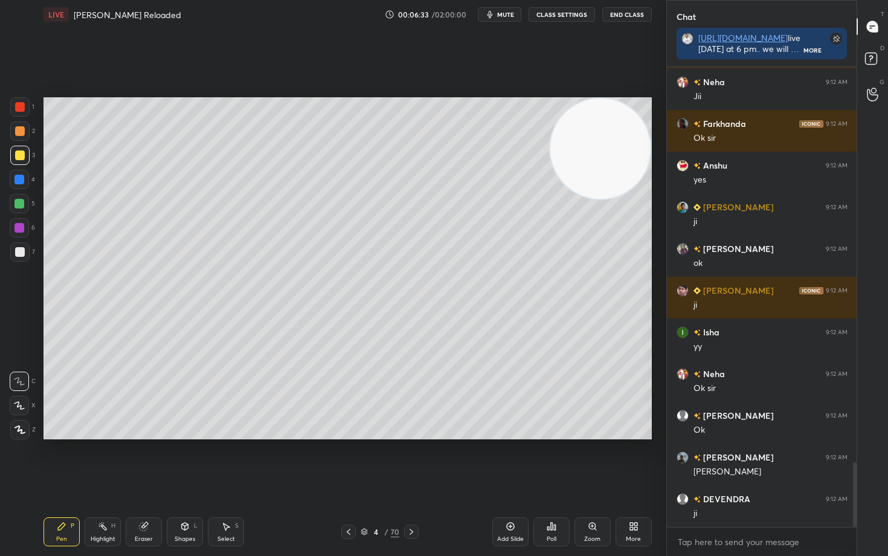
scroll to position [2849, 0]
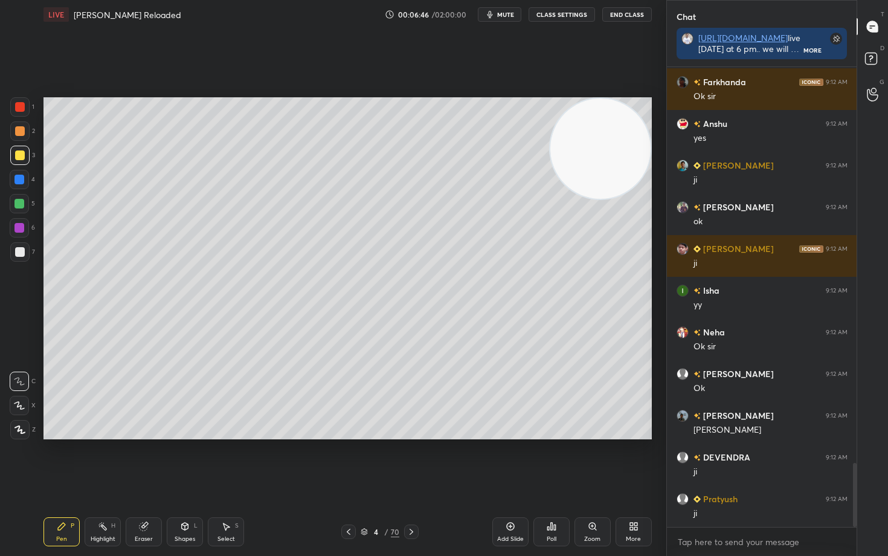
click at [22, 409] on icon at bounding box center [19, 405] width 11 height 8
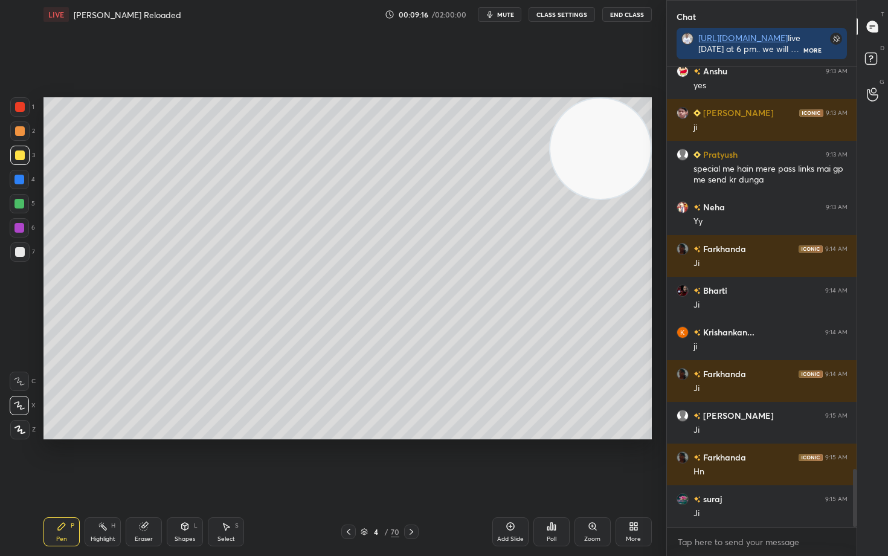
scroll to position [3179, 0]
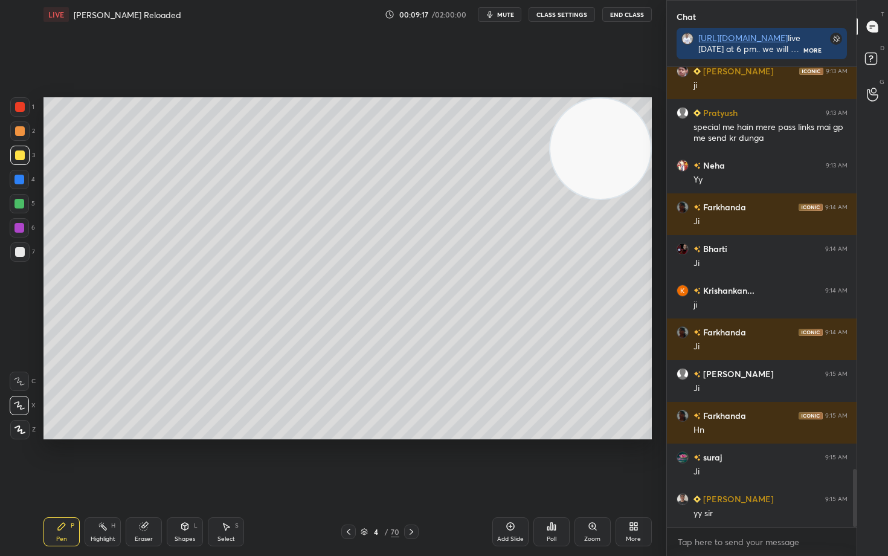
drag, startPoint x: 510, startPoint y: 525, endPoint x: 503, endPoint y: 520, distance: 9.1
click at [510, 460] on icon at bounding box center [511, 526] width 10 height 10
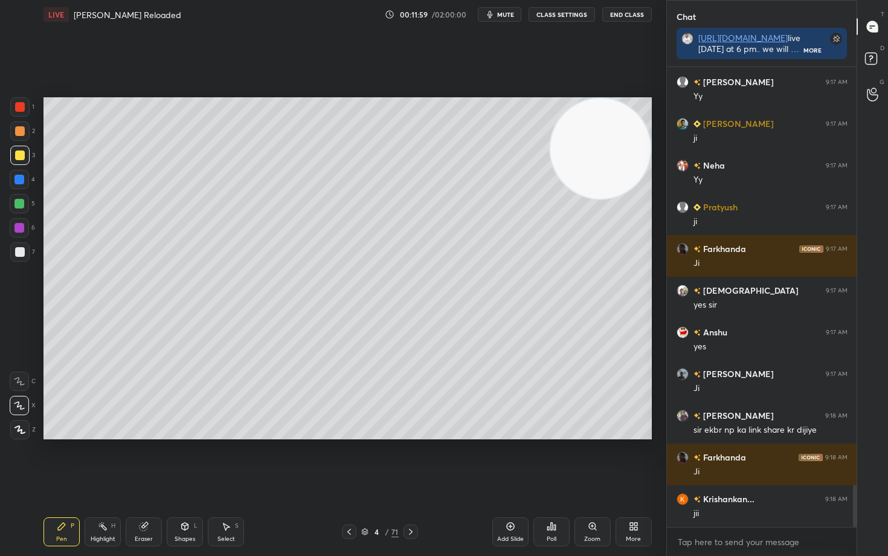
scroll to position [4607, 0]
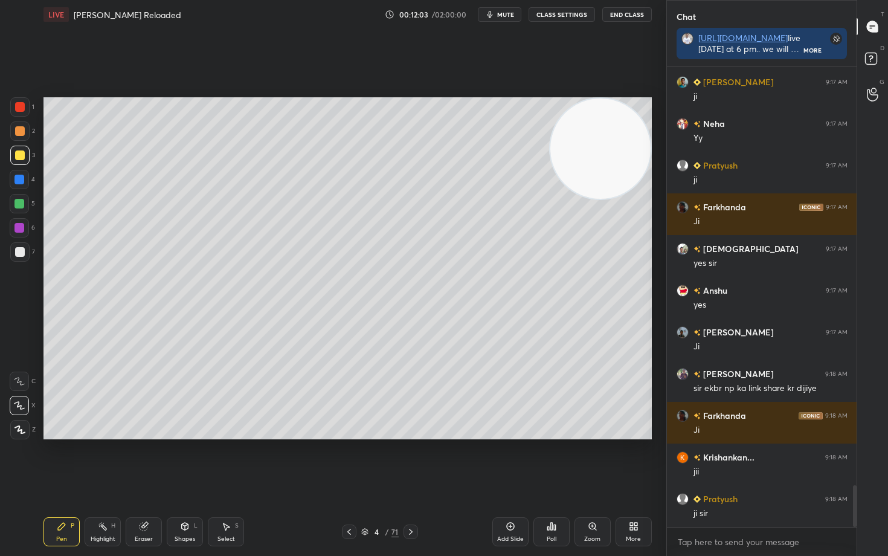
click at [510, 460] on icon at bounding box center [511, 526] width 10 height 10
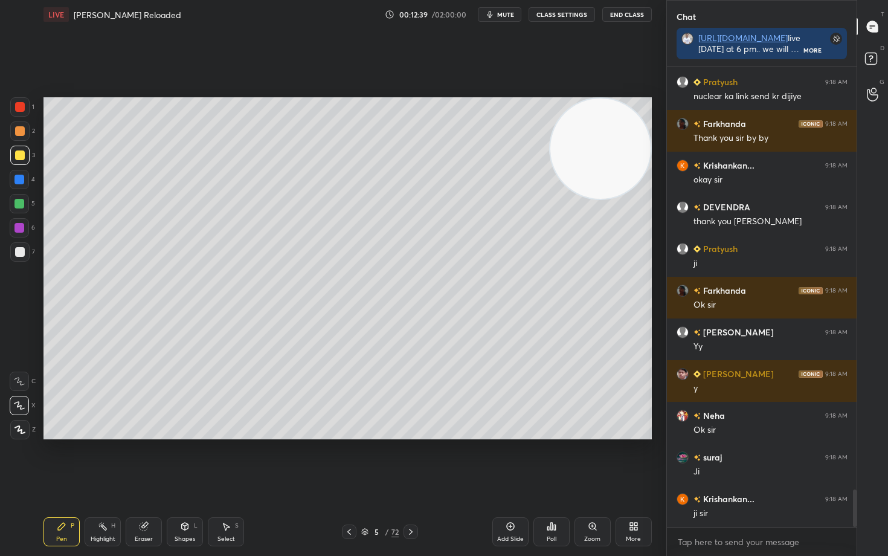
scroll to position [5232, 0]
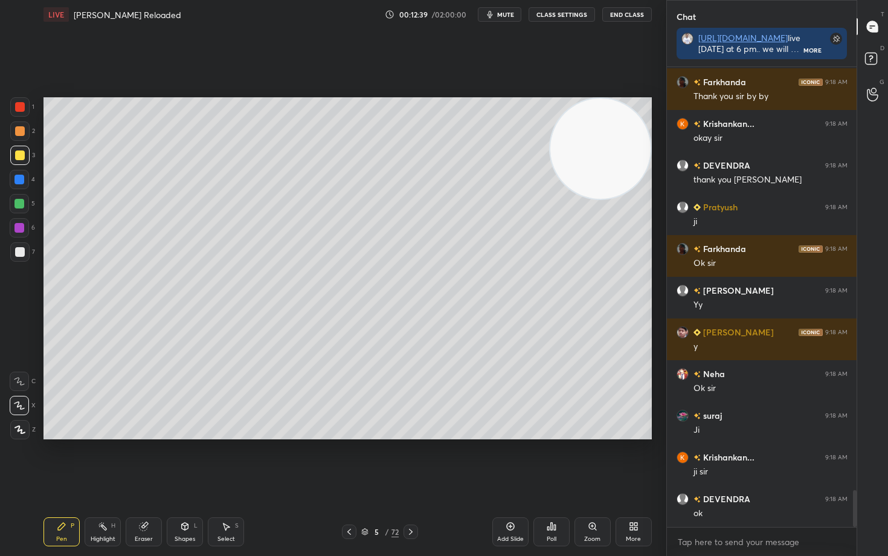
click at [616, 14] on button "End Class" at bounding box center [627, 14] width 50 height 14
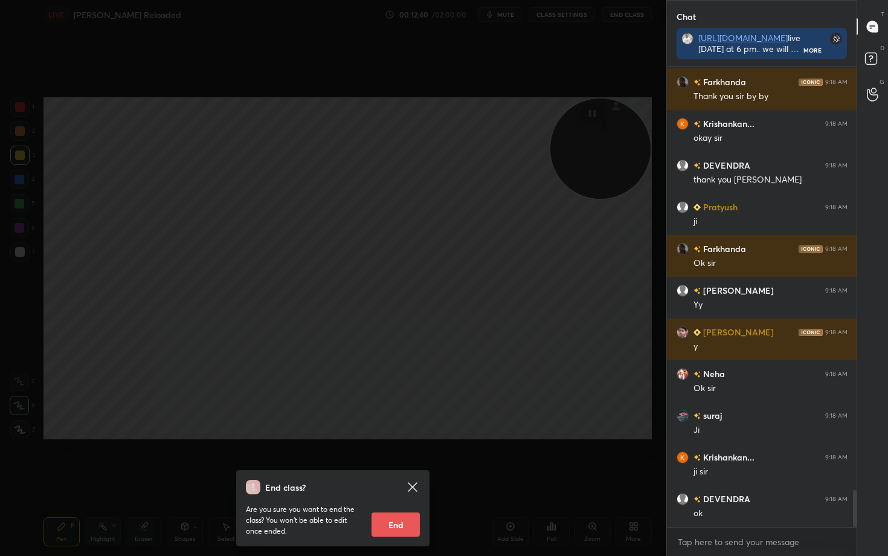
click at [396, 460] on button "End" at bounding box center [395, 524] width 48 height 24
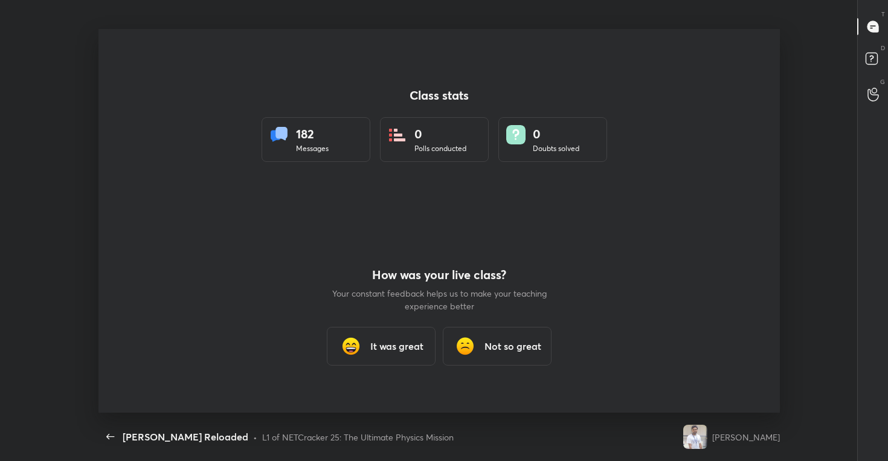
scroll to position [384, 860]
type textarea "x"
